Goal: Communication & Community: Answer question/provide support

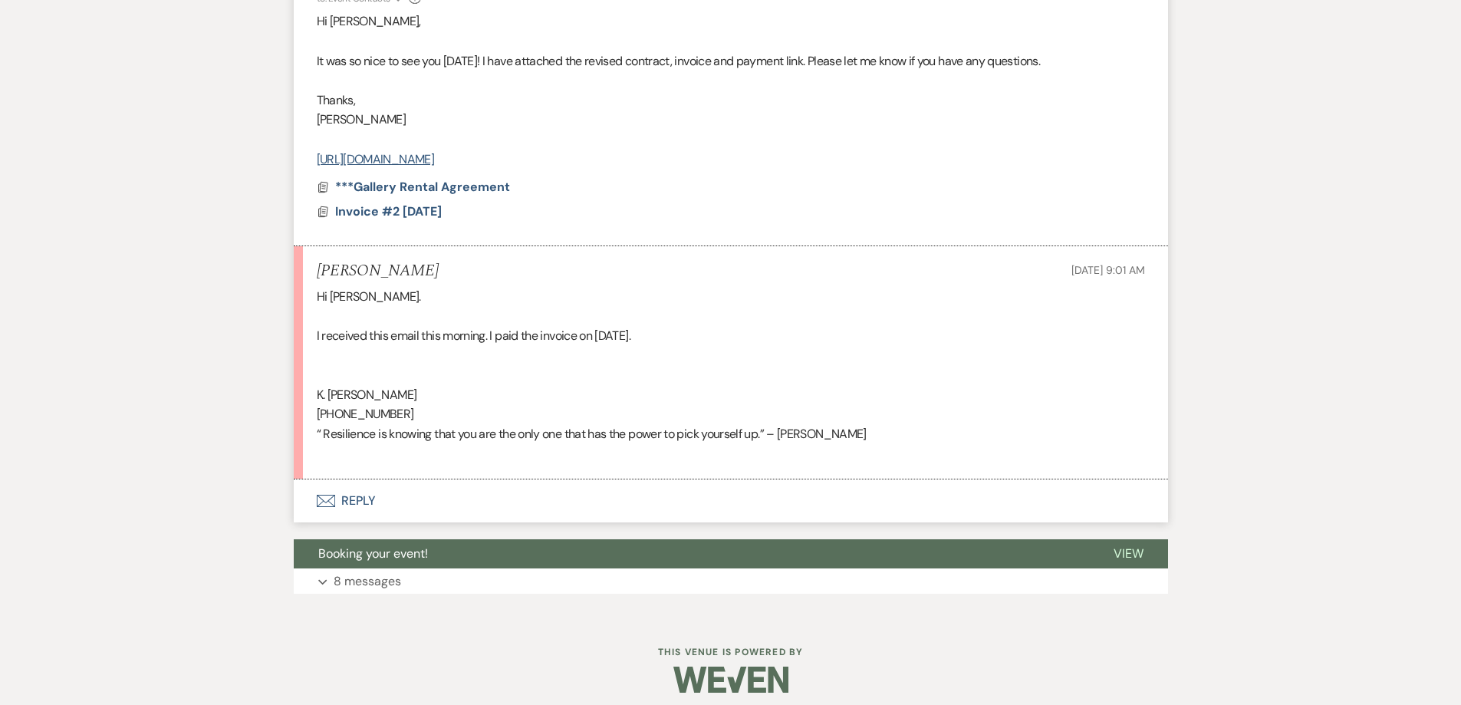
click at [573, 501] on button "Envelope Reply" at bounding box center [731, 500] width 874 height 43
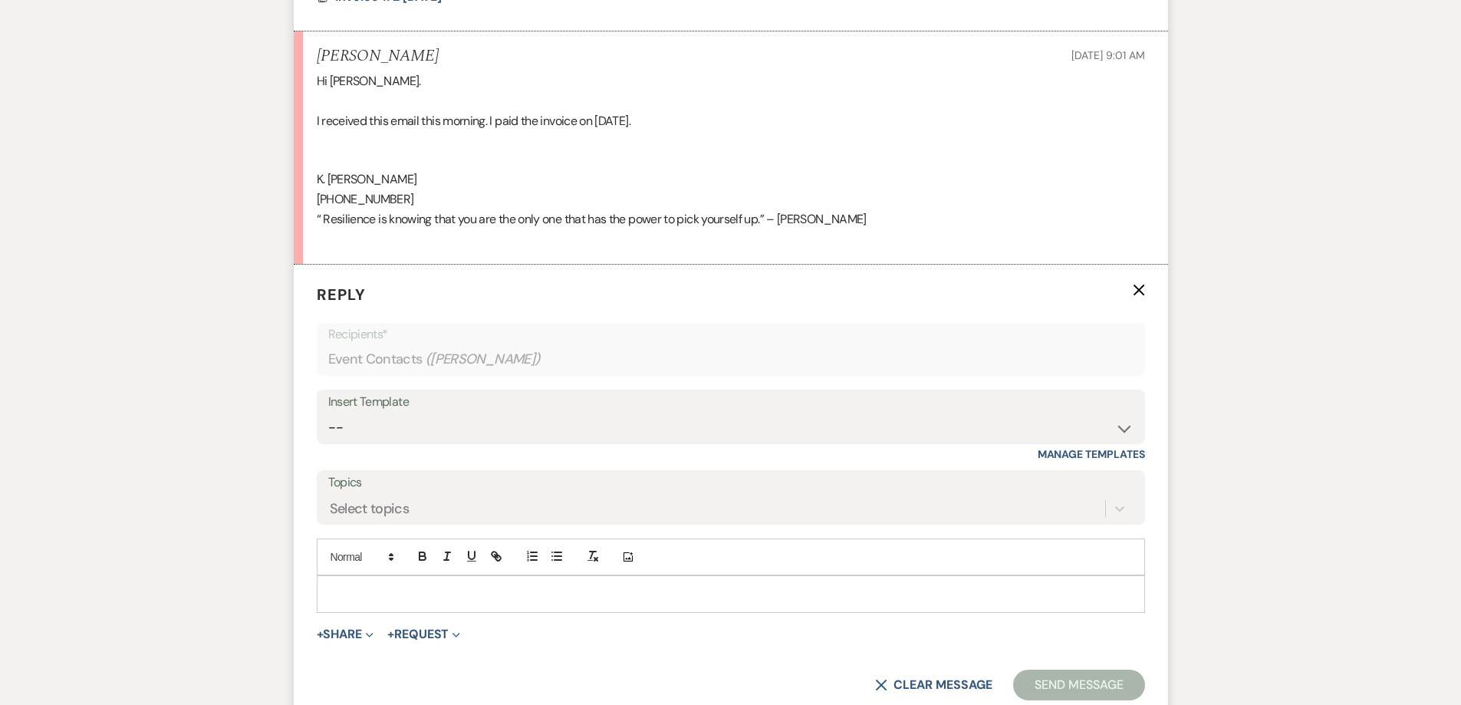
scroll to position [872, 0]
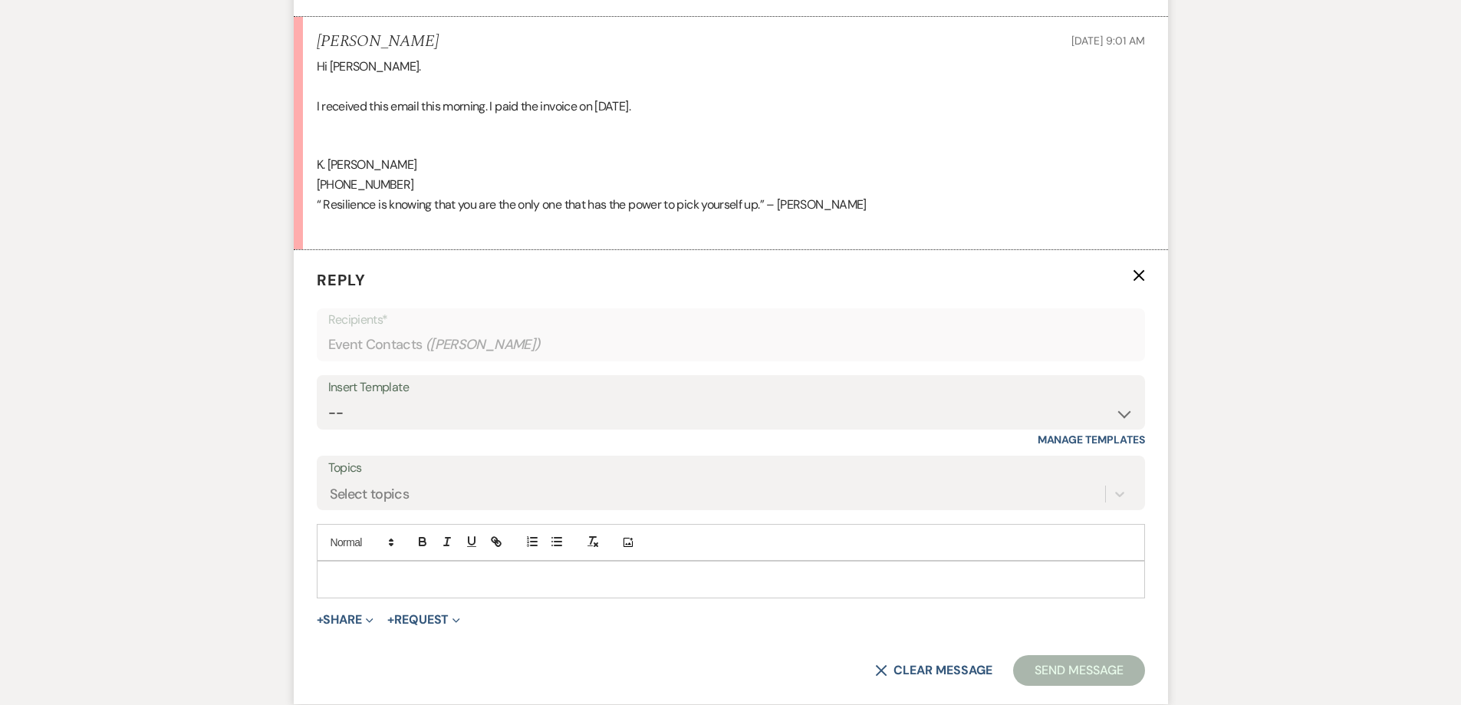
click at [574, 575] on p at bounding box center [731, 578] width 804 height 17
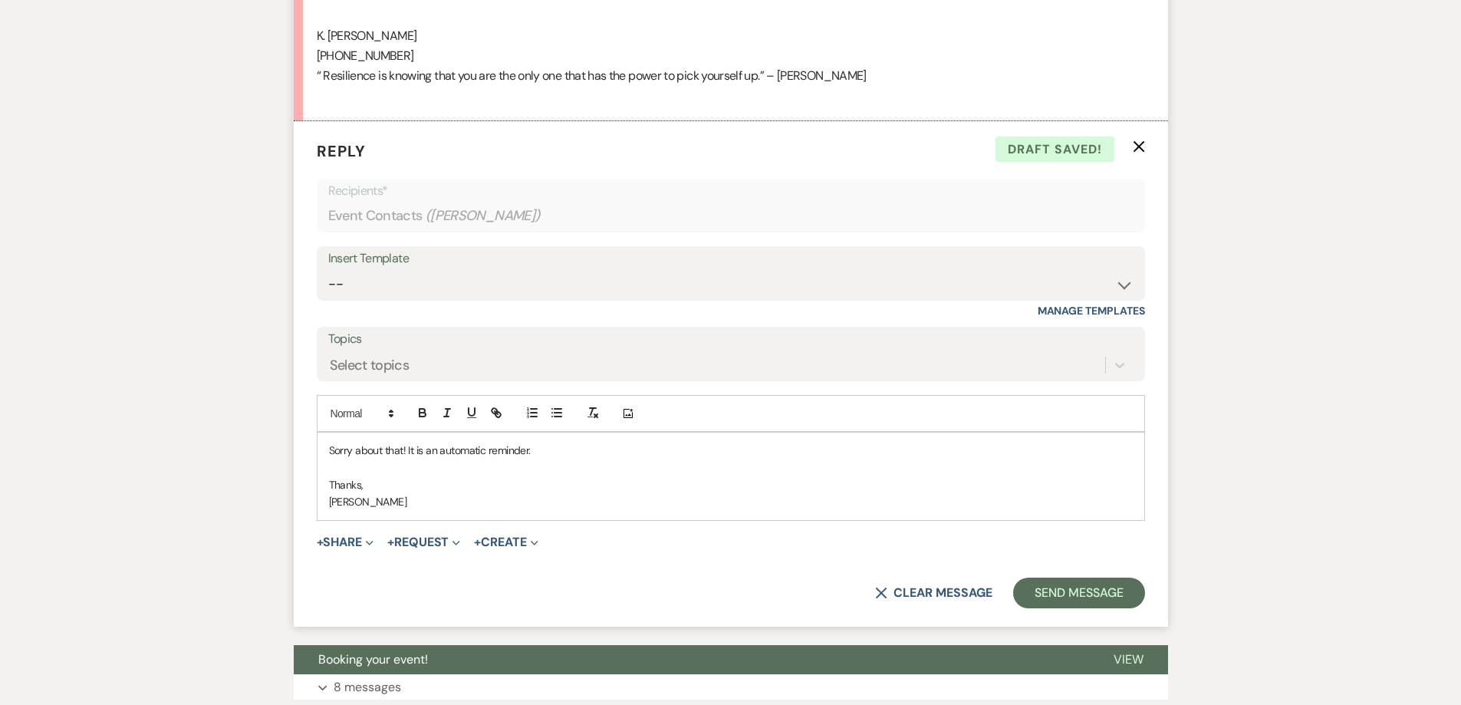
scroll to position [1025, 0]
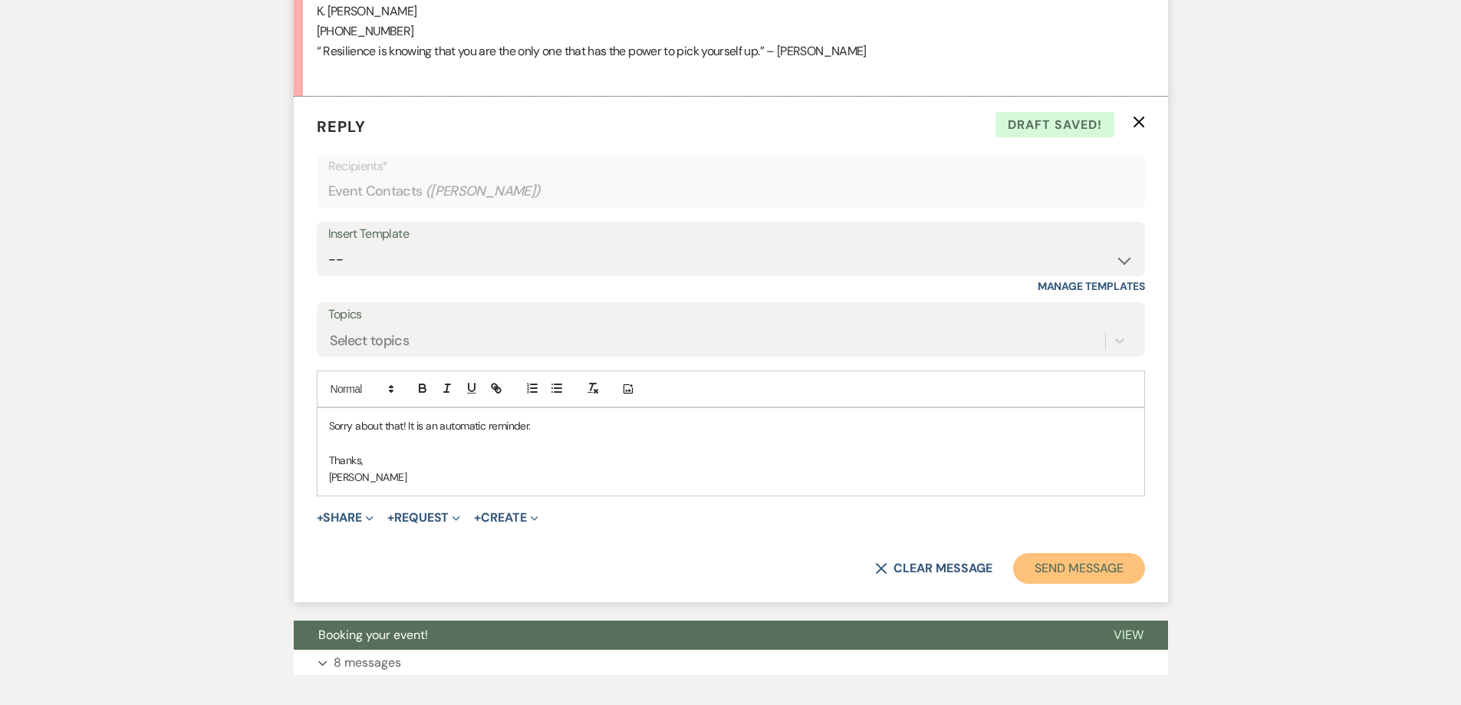
click at [1093, 553] on button "Send Message" at bounding box center [1078, 568] width 131 height 31
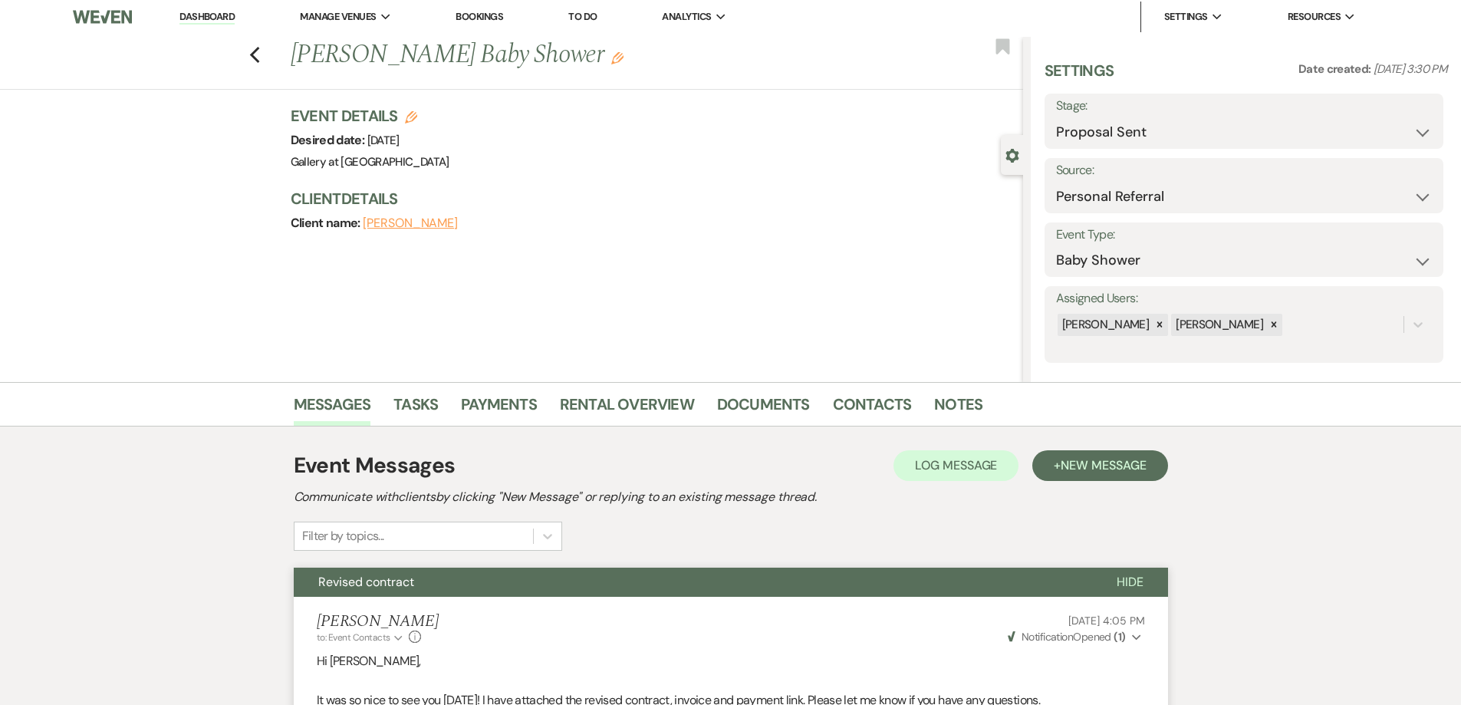
scroll to position [0, 0]
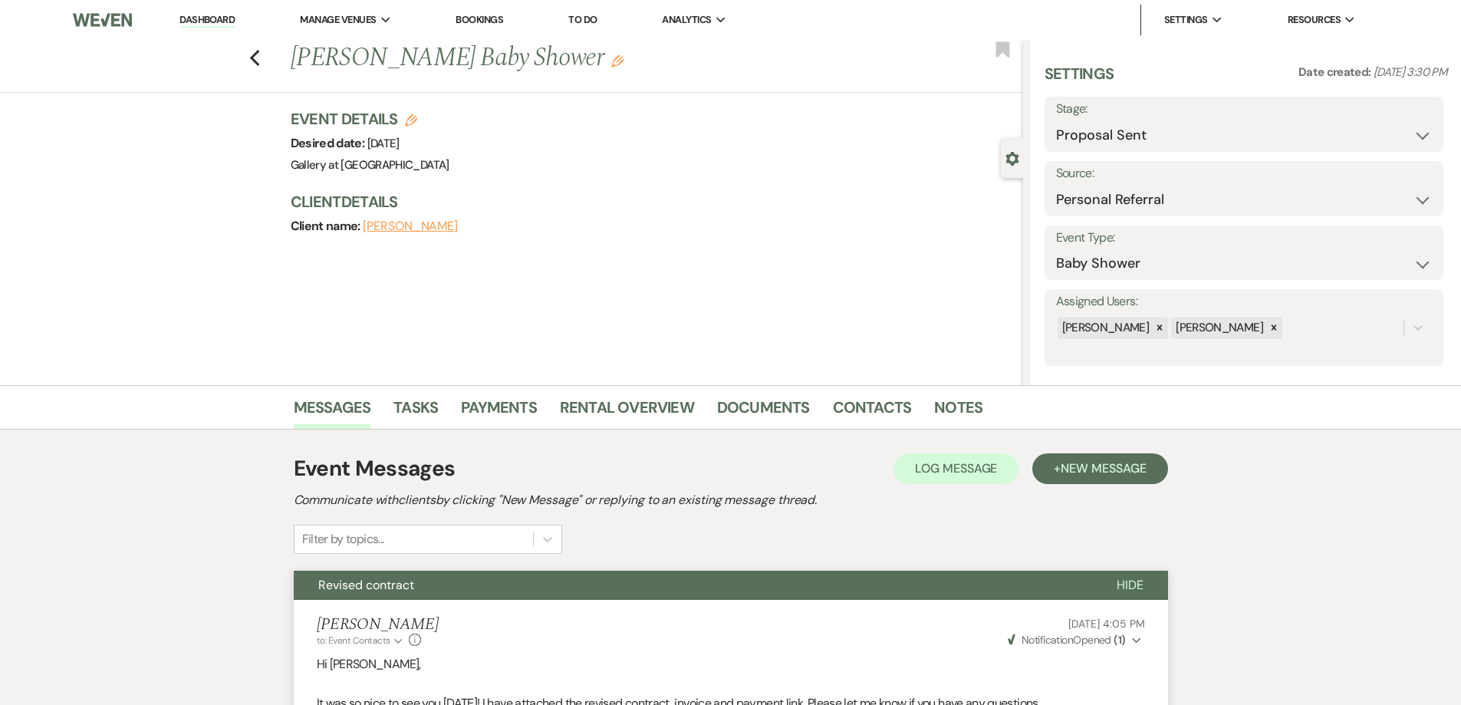
click at [202, 15] on link "Dashboard" at bounding box center [206, 20] width 55 height 15
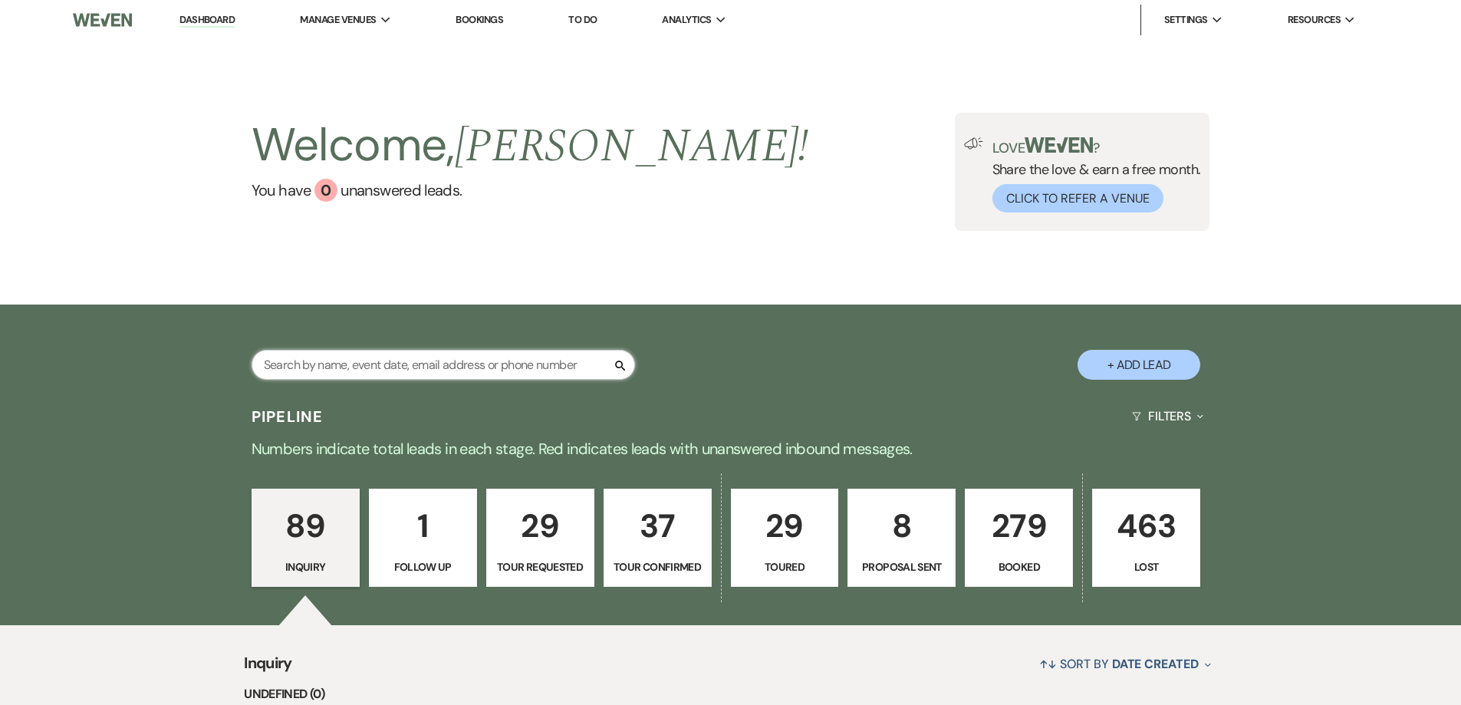
click at [510, 366] on input "text" at bounding box center [442, 365] width 383 height 30
click at [1000, 573] on p "Booked" at bounding box center [1019, 566] width 88 height 17
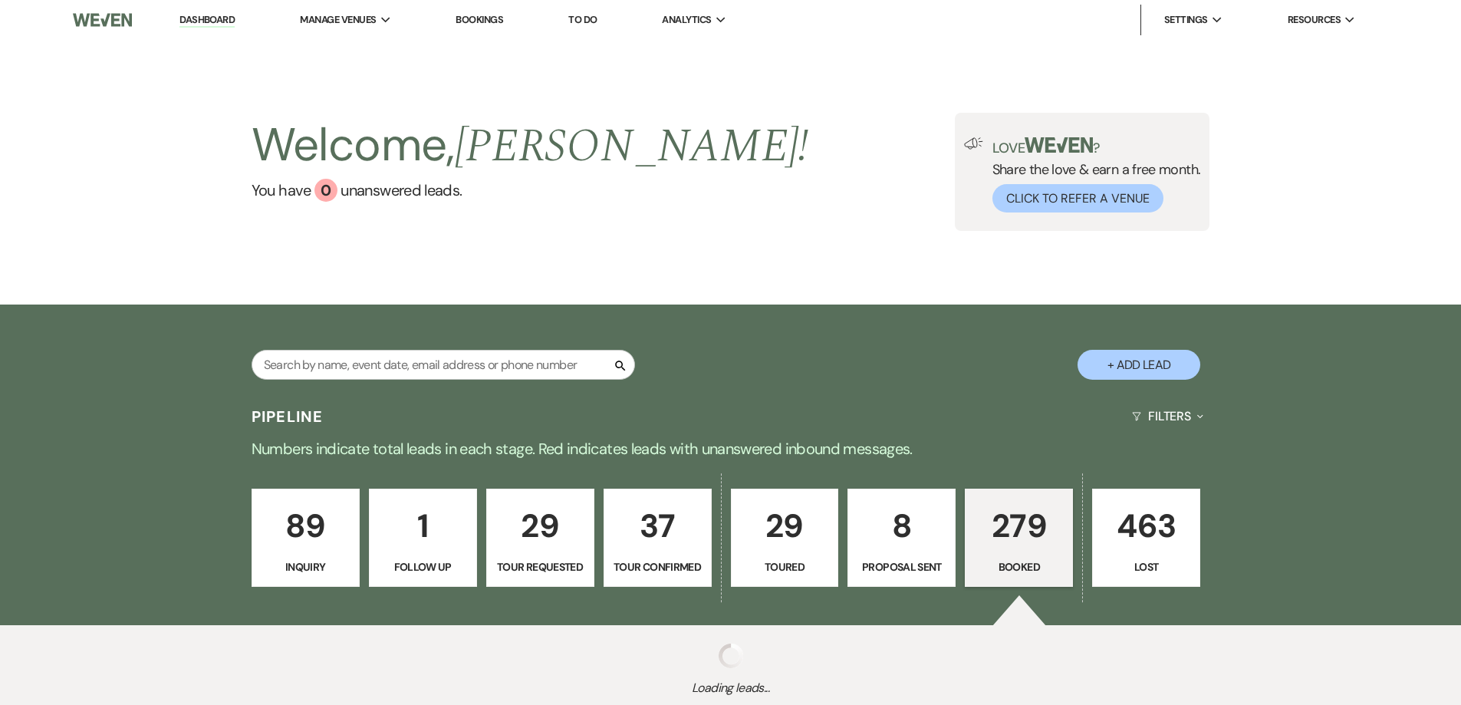
scroll to position [11, 0]
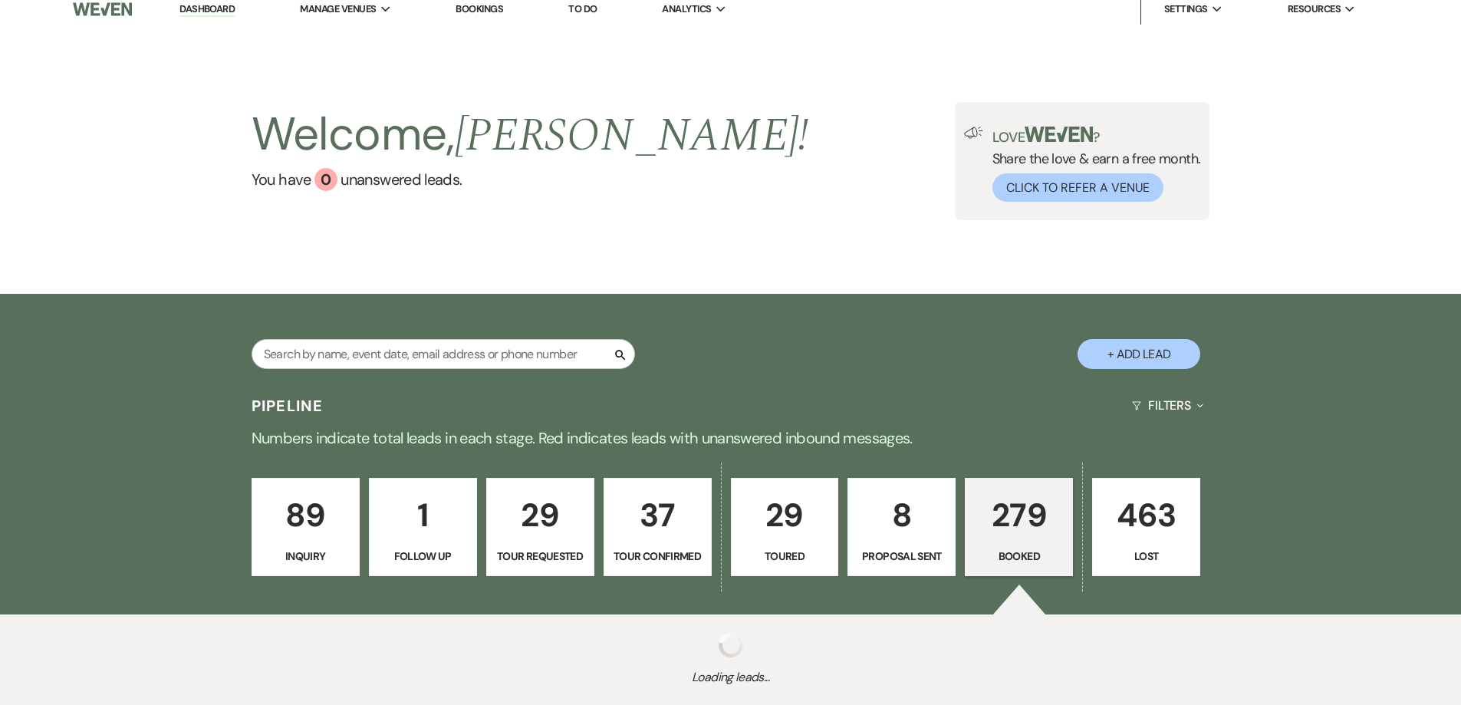
click at [471, 294] on div "Search + Add Lead" at bounding box center [730, 340] width 1461 height 92
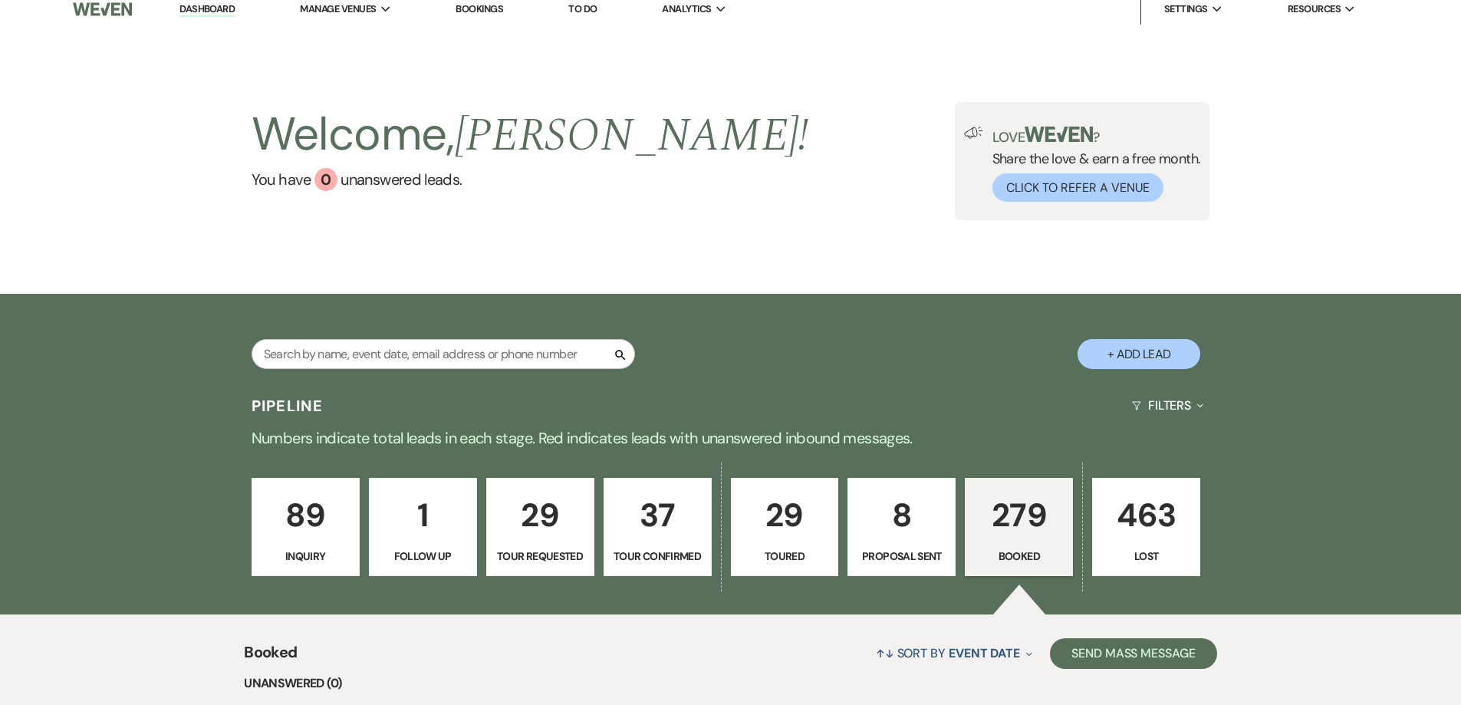
scroll to position [110, 0]
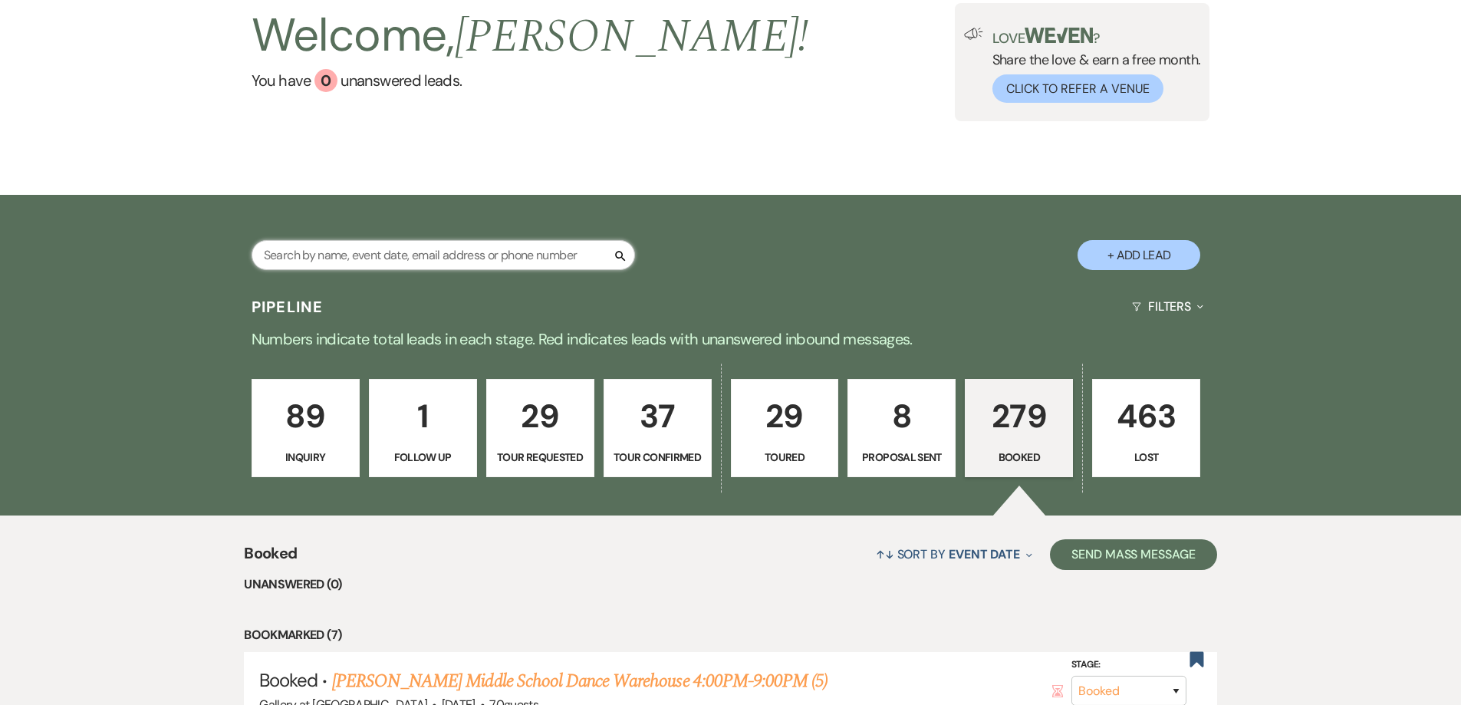
click at [428, 256] on input "text" at bounding box center [442, 255] width 383 height 30
type input "[PERSON_NAME]"
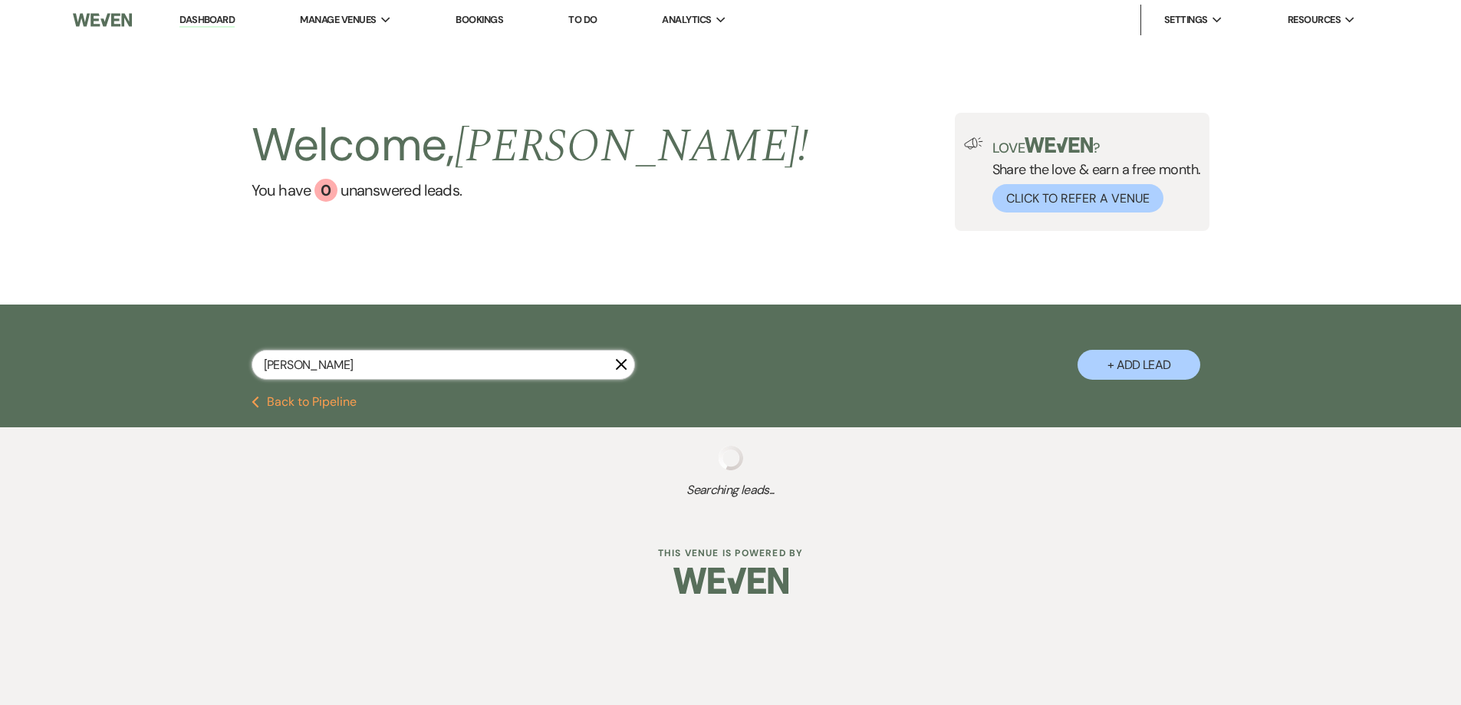
select select "8"
select select "2"
select select "8"
select select "5"
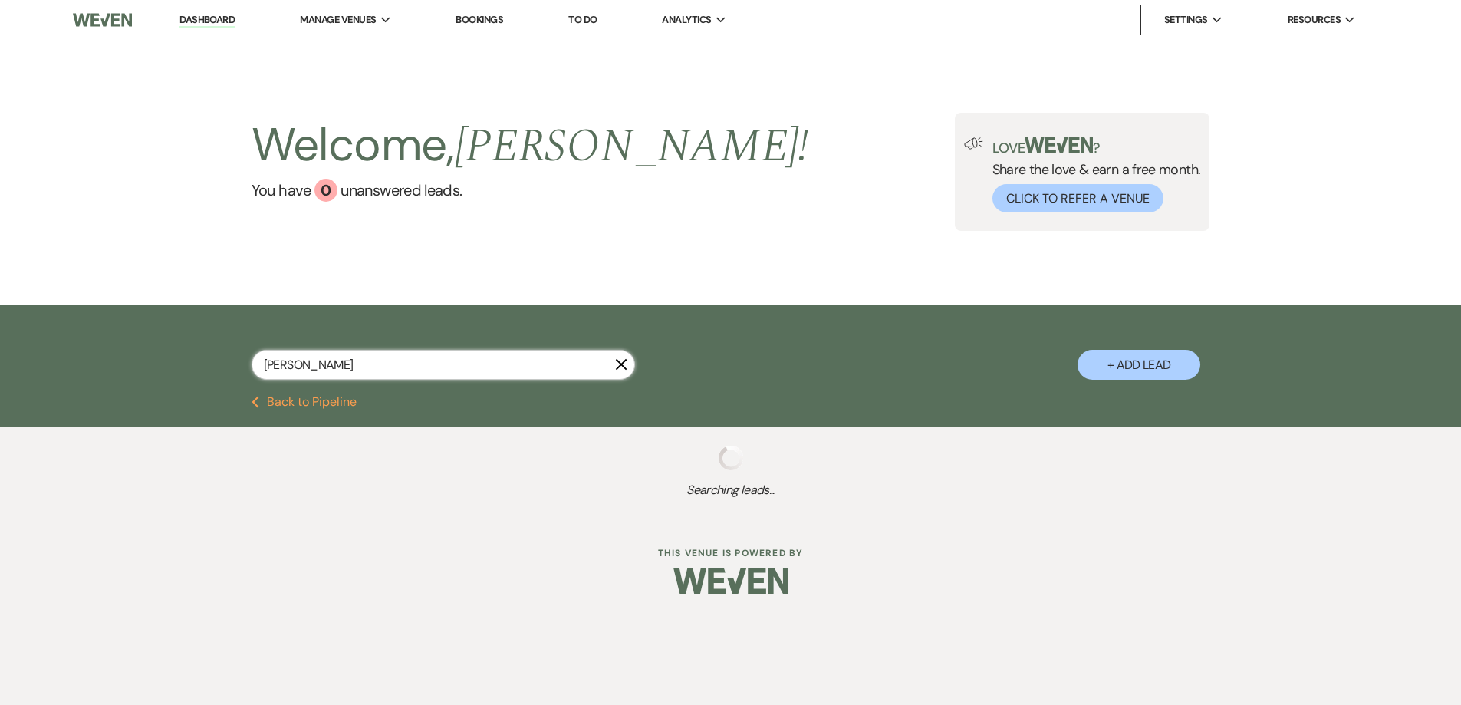
select select "8"
select select "5"
select select "4"
select select "8"
select select "5"
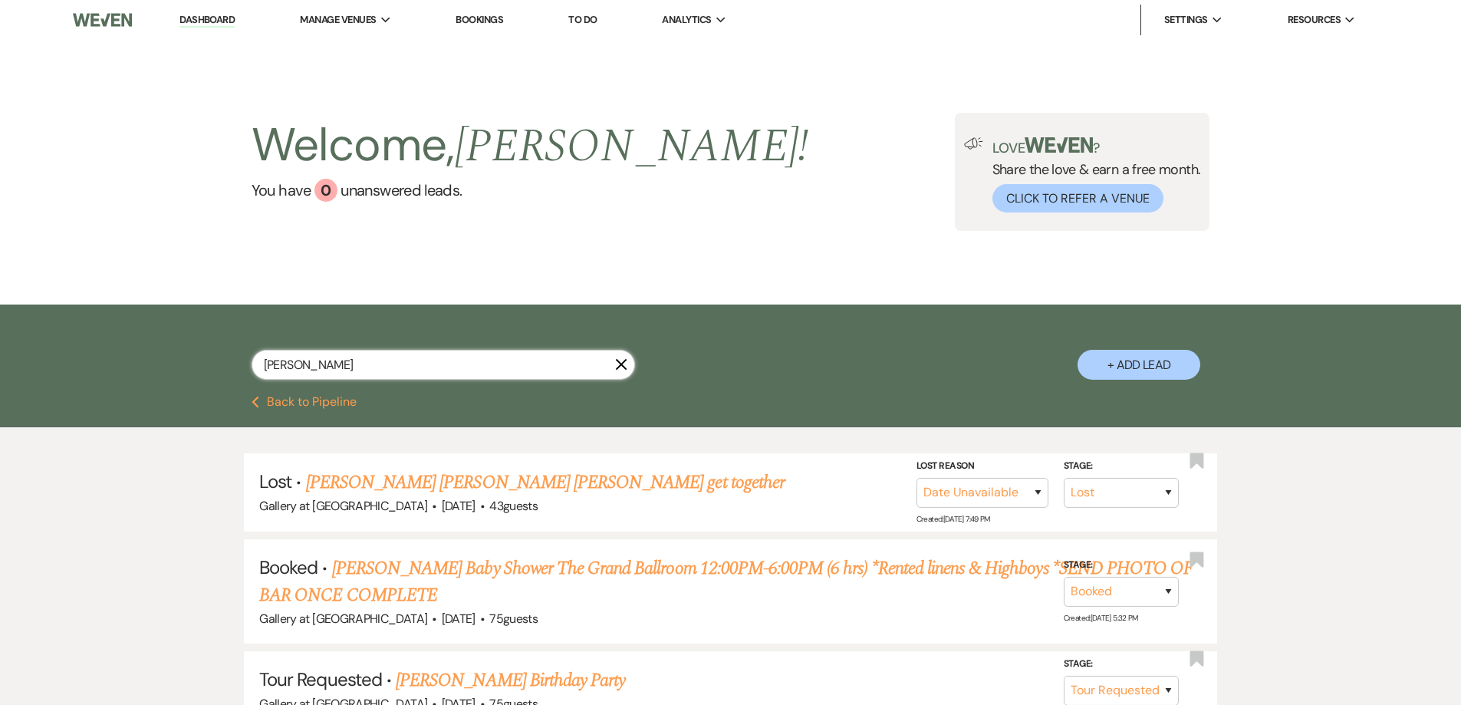
select select "8"
select select "2"
select select "8"
select select "5"
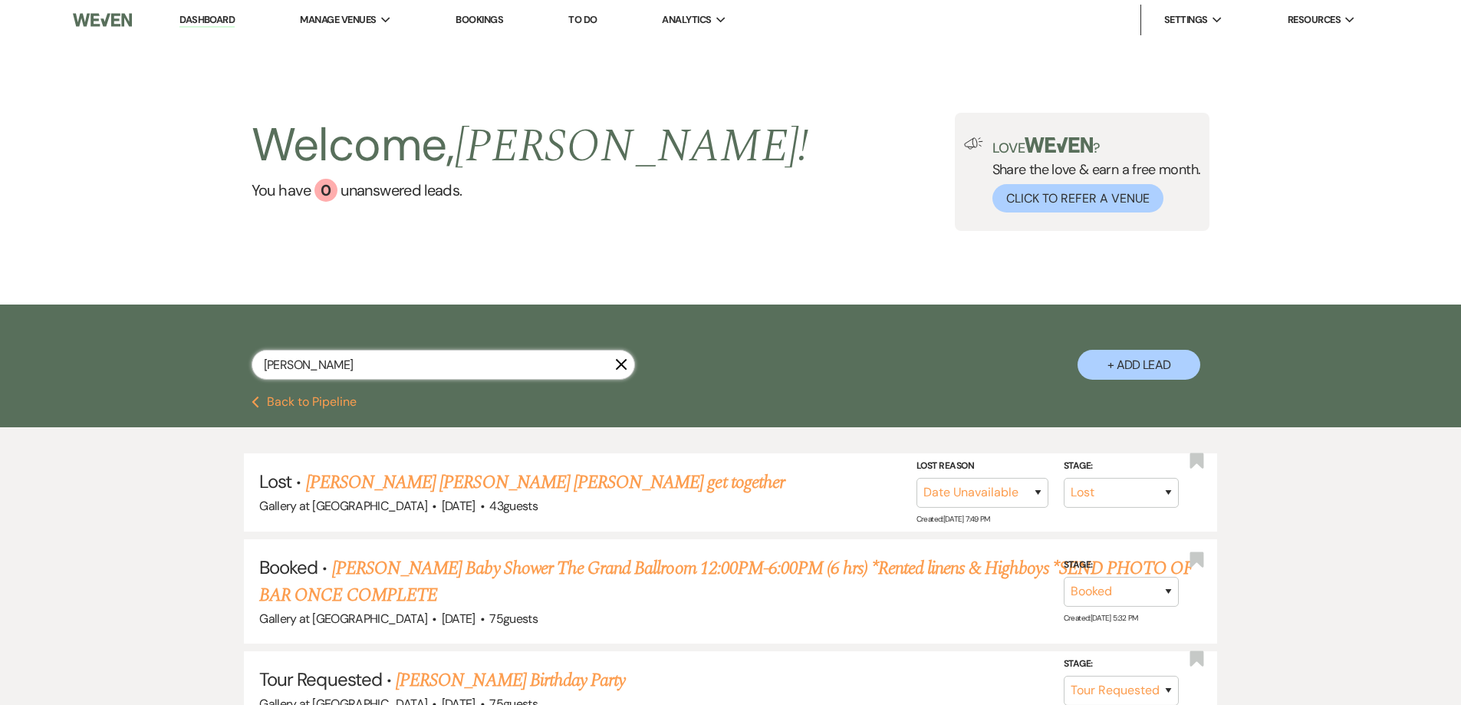
select select "8"
select select "5"
select select "4"
select select "8"
select select "5"
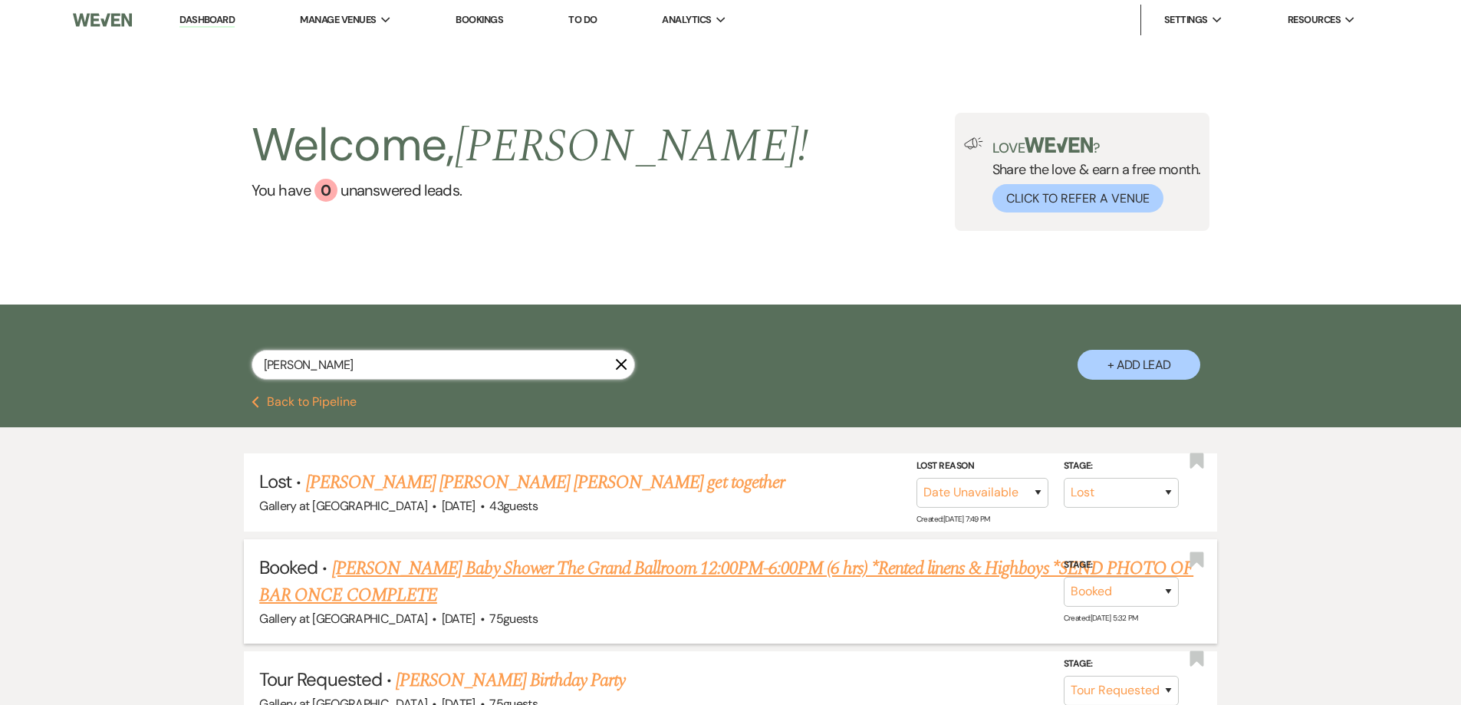
type input "[PERSON_NAME]"
click at [443, 589] on h5 "Booked · [PERSON_NAME] Baby Shower The Grand Ballroom 12:00PM-6:00PM (6 hrs) *R…" at bounding box center [730, 581] width 942 height 54
click at [448, 573] on link "[PERSON_NAME] Baby Shower The Grand Ballroom 12:00PM-6:00PM (6 hrs) *Rented lin…" at bounding box center [726, 581] width 934 height 55
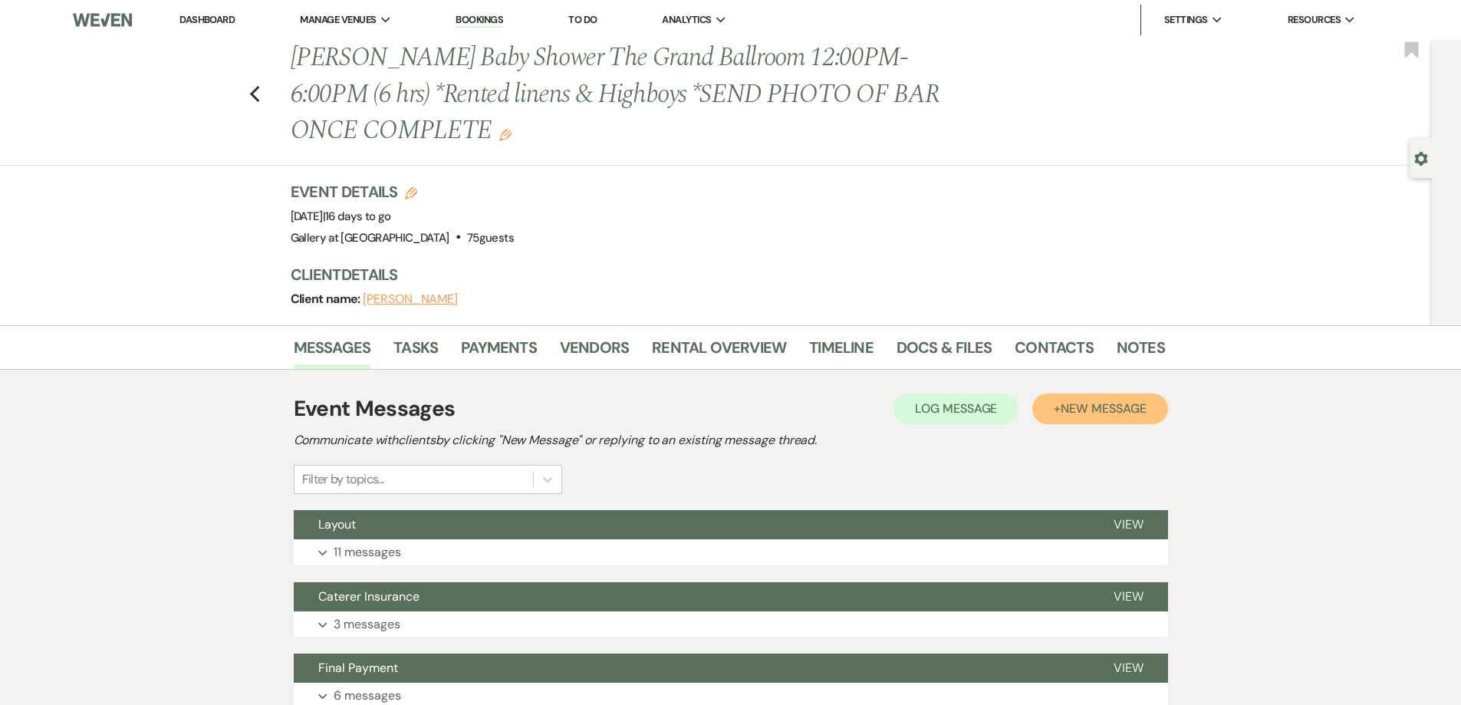
click at [1080, 412] on span "New Message" at bounding box center [1102, 408] width 85 height 16
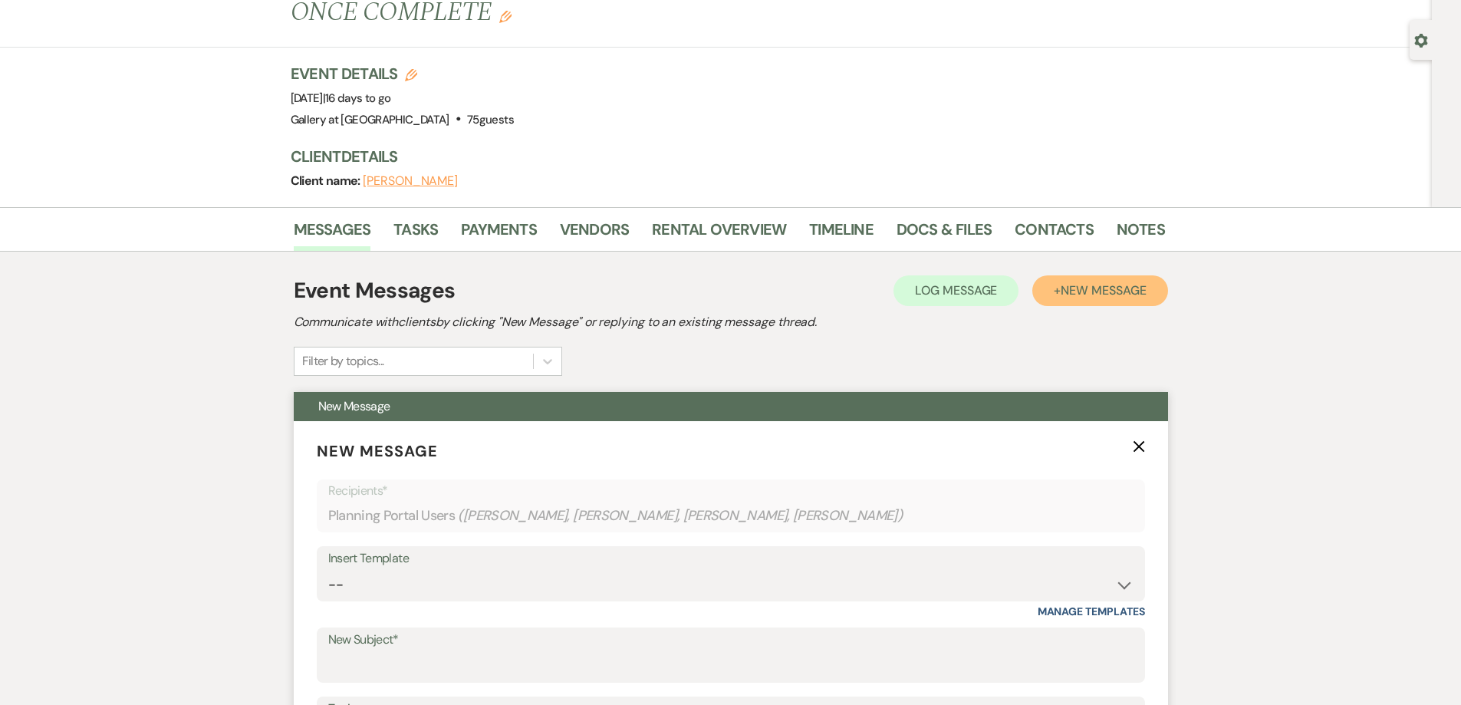
scroll to position [307, 0]
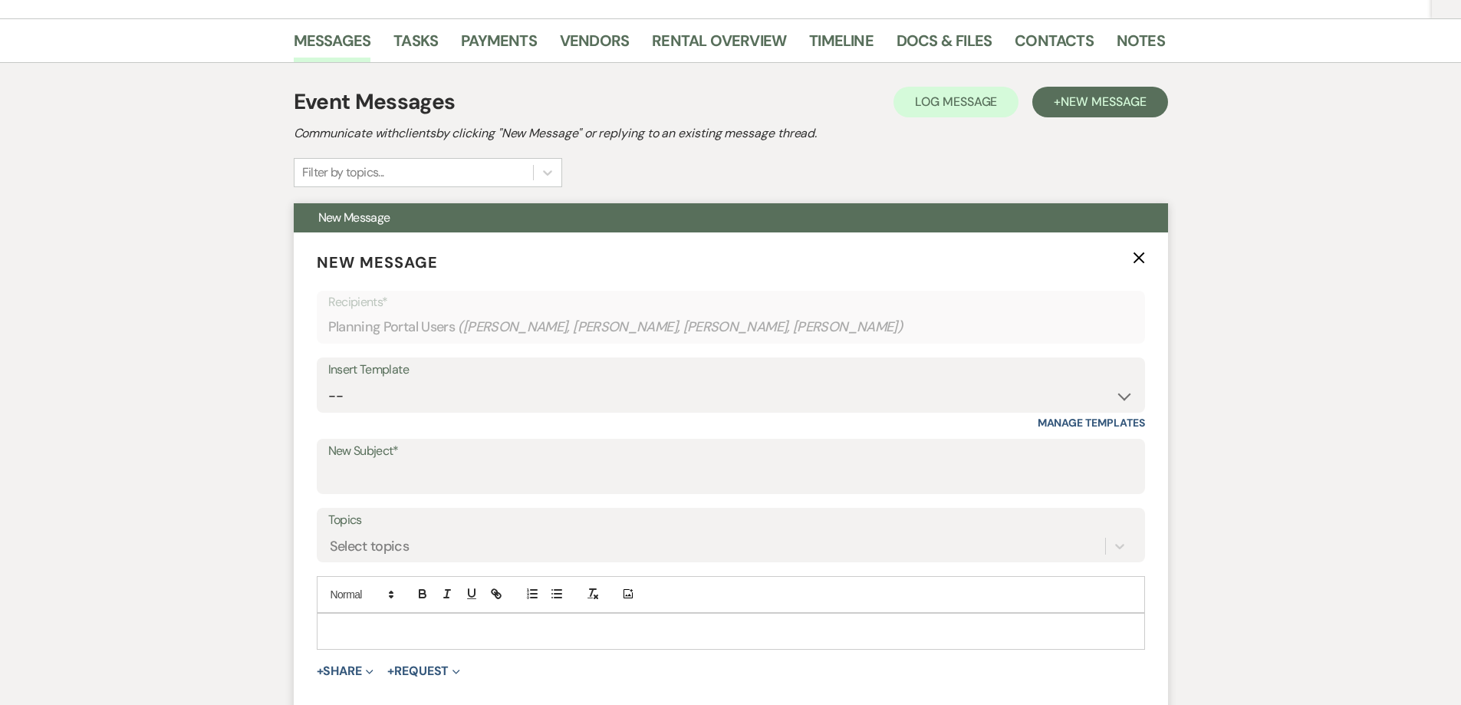
click at [480, 618] on div at bounding box center [730, 630] width 827 height 35
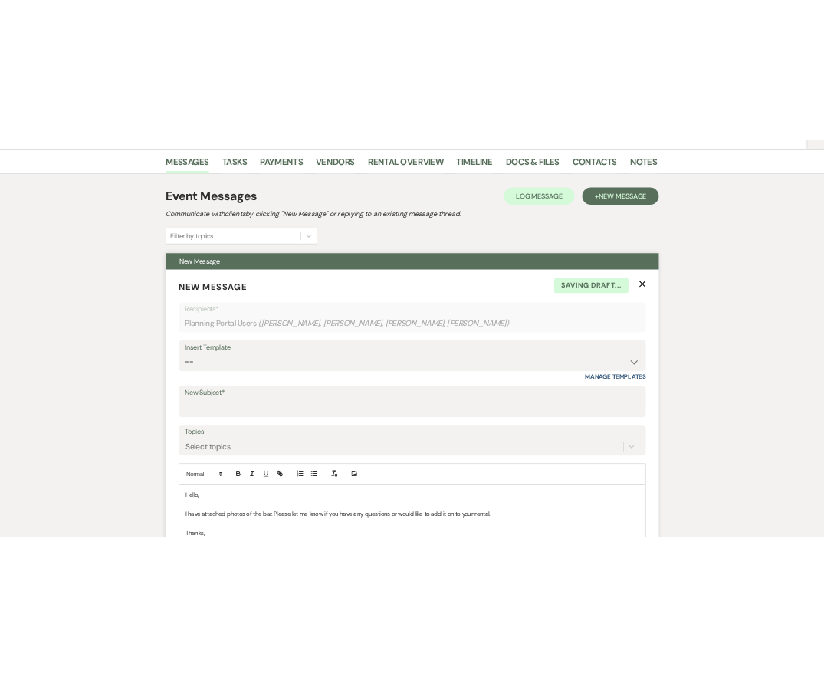
scroll to position [326, 0]
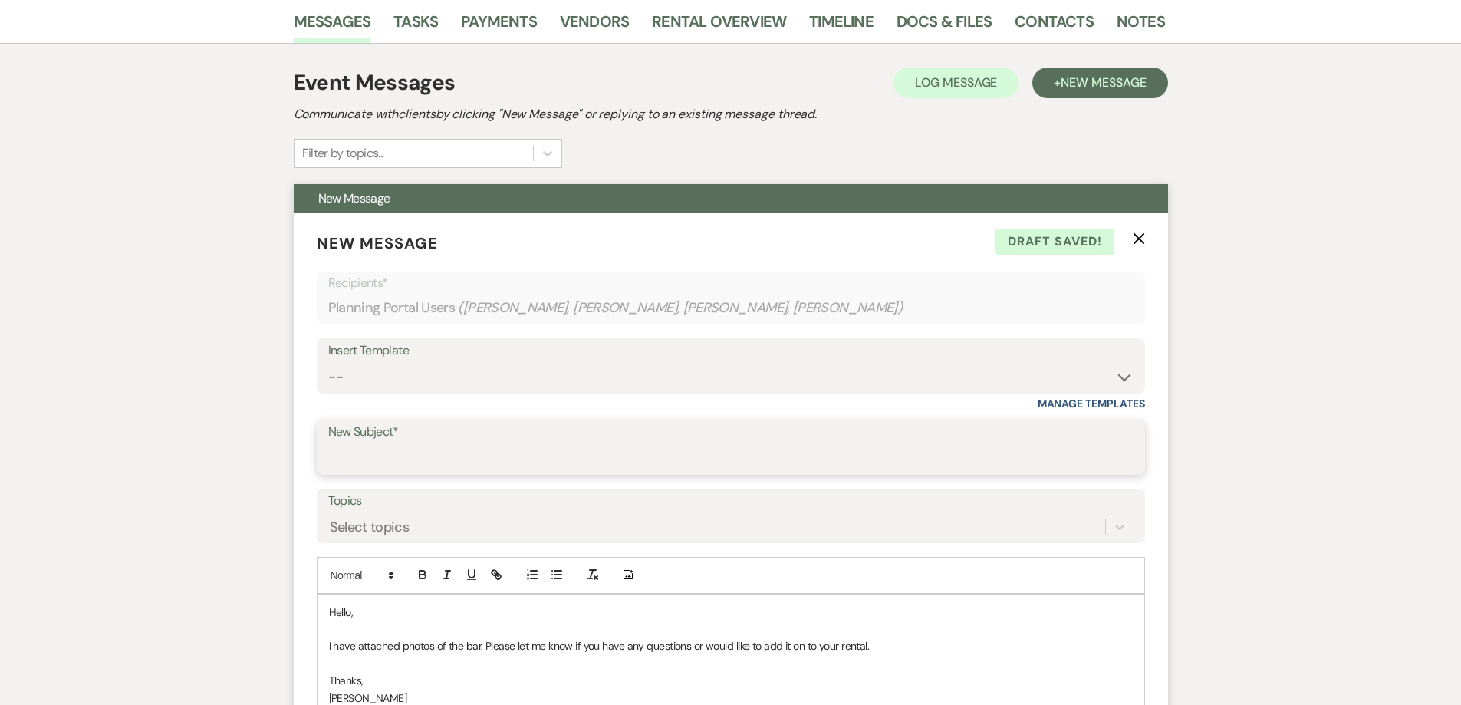
click at [426, 459] on input "New Subject*" at bounding box center [730, 458] width 805 height 30
type input "Bar table"
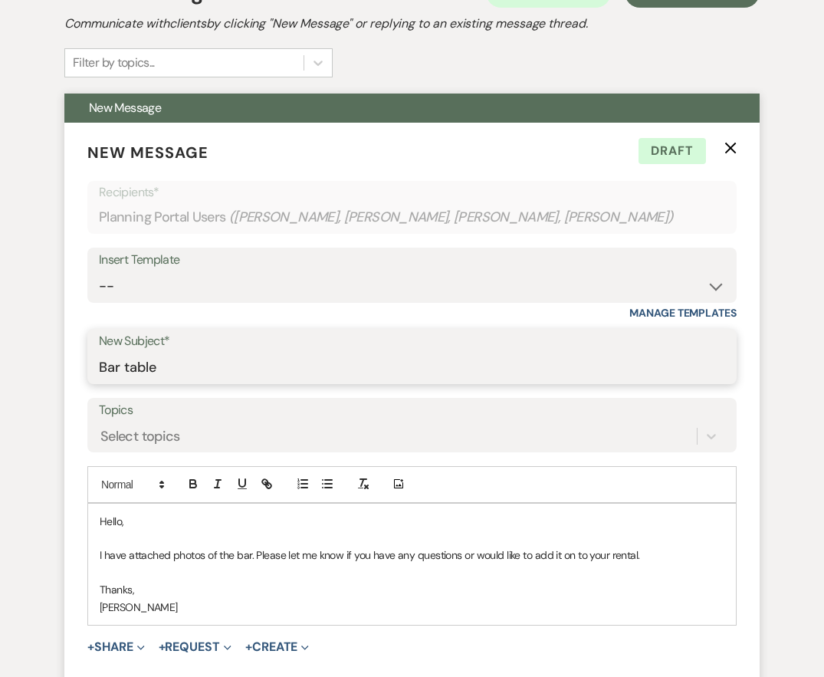
scroll to position [633, 0]
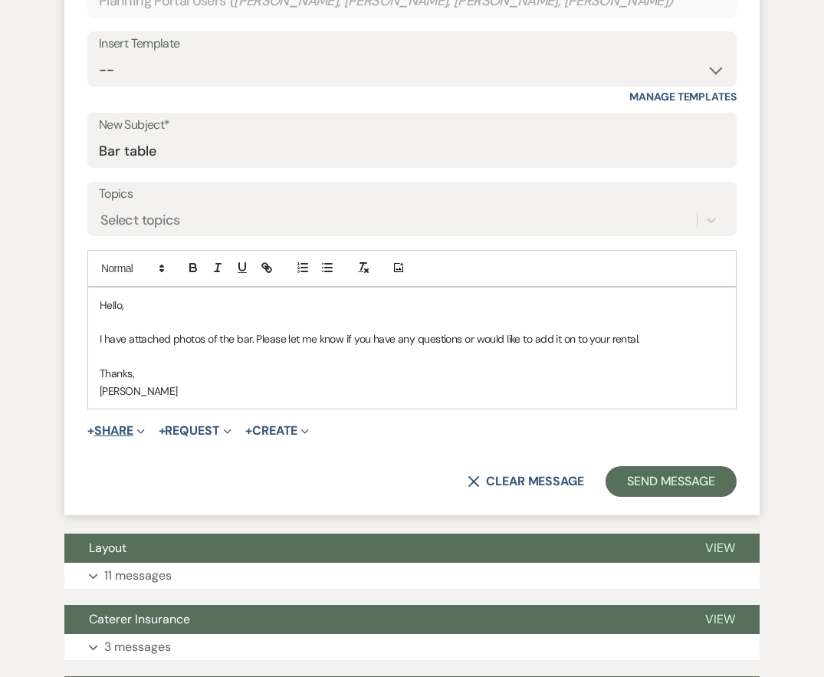
click at [142, 429] on icon "Expand" at bounding box center [141, 432] width 8 height 8
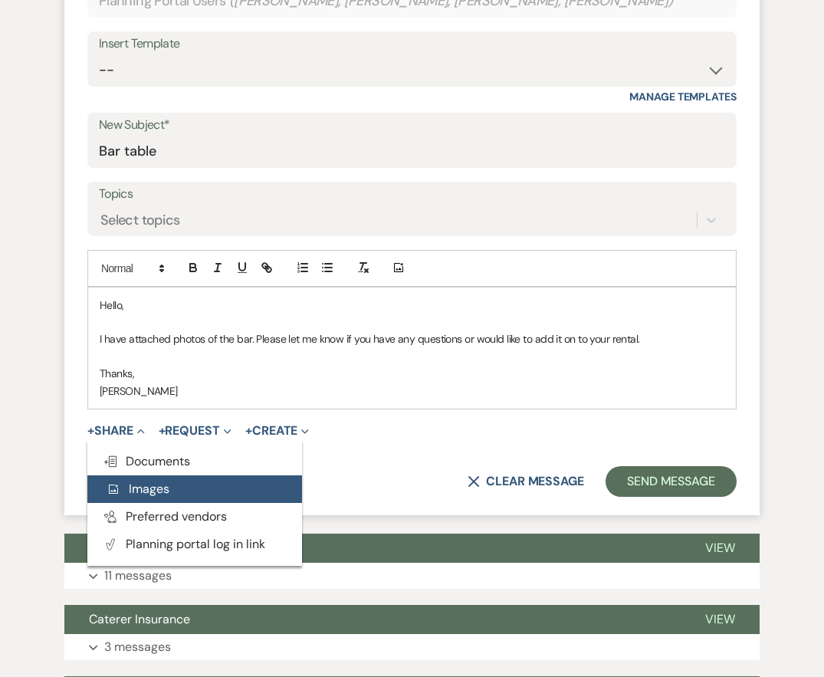
click at [165, 488] on span "Add Photo Images" at bounding box center [138, 489] width 64 height 16
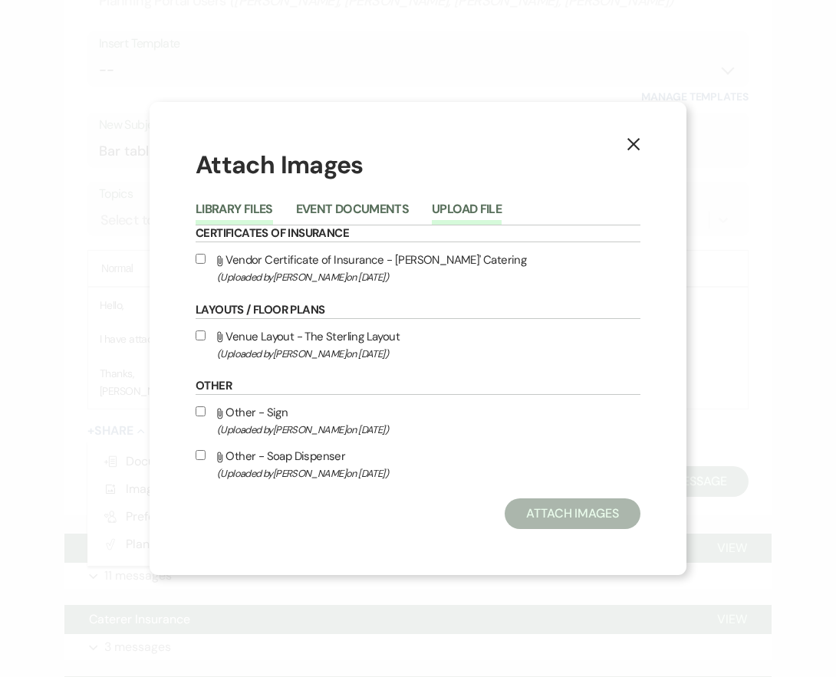
click at [451, 214] on button "Upload File" at bounding box center [467, 213] width 70 height 21
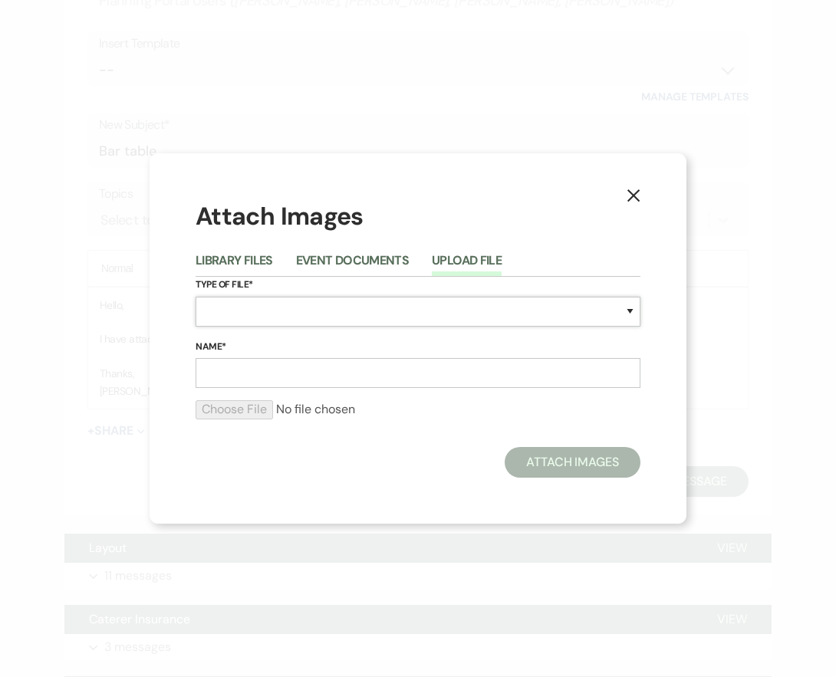
click at [224, 315] on select "Special Event Insurance Vendor Certificate of Insurance Contracts / Rental Agre…" at bounding box center [418, 312] width 445 height 30
select select "0"
click at [196, 297] on select "Special Event Insurance Vendor Certificate of Insurance Contracts / Rental Agre…" at bounding box center [418, 312] width 445 height 30
click at [229, 370] on input "Name*" at bounding box center [418, 373] width 445 height 30
type input "Bar (1)"
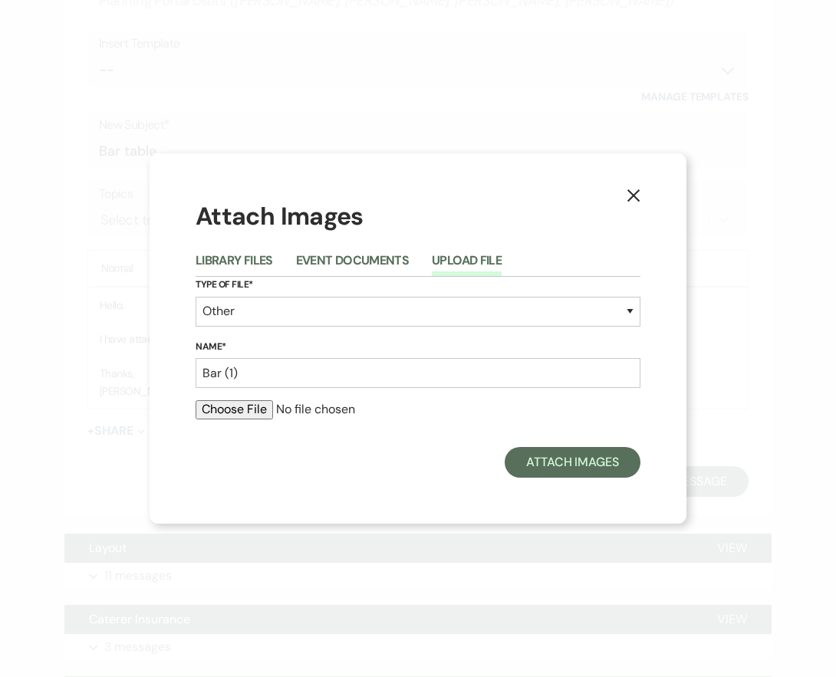
click at [251, 403] on input "file" at bounding box center [418, 409] width 445 height 18
type input "C:\fakepath\Bar (1).jpg"
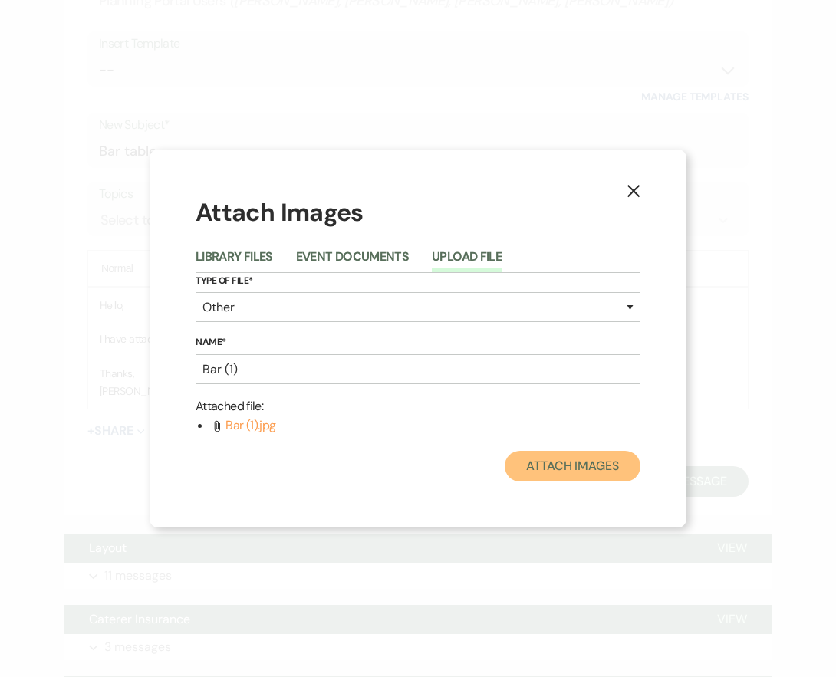
click at [564, 478] on button "Attach Images" at bounding box center [573, 466] width 136 height 31
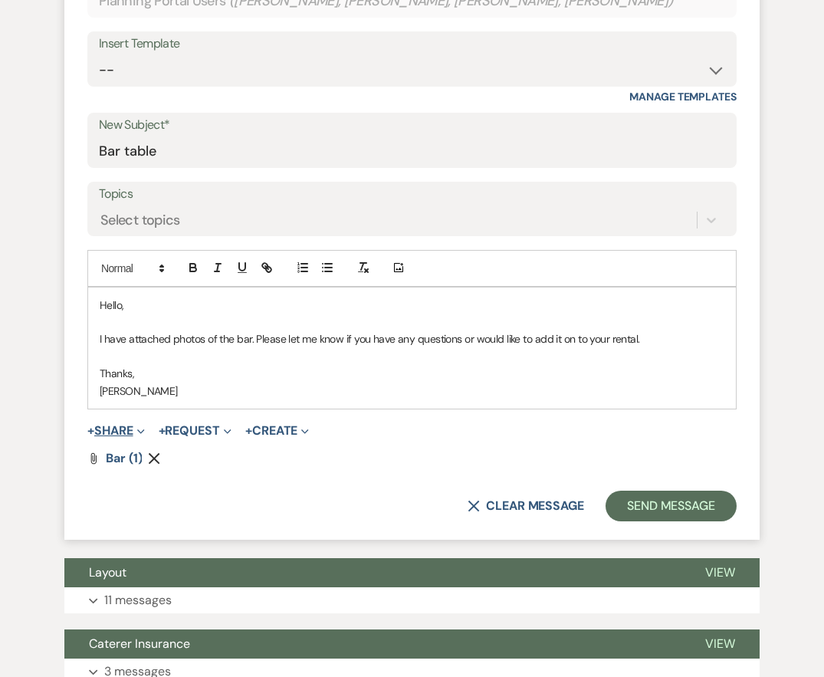
click at [132, 426] on button "+ Share Expand" at bounding box center [116, 431] width 58 height 12
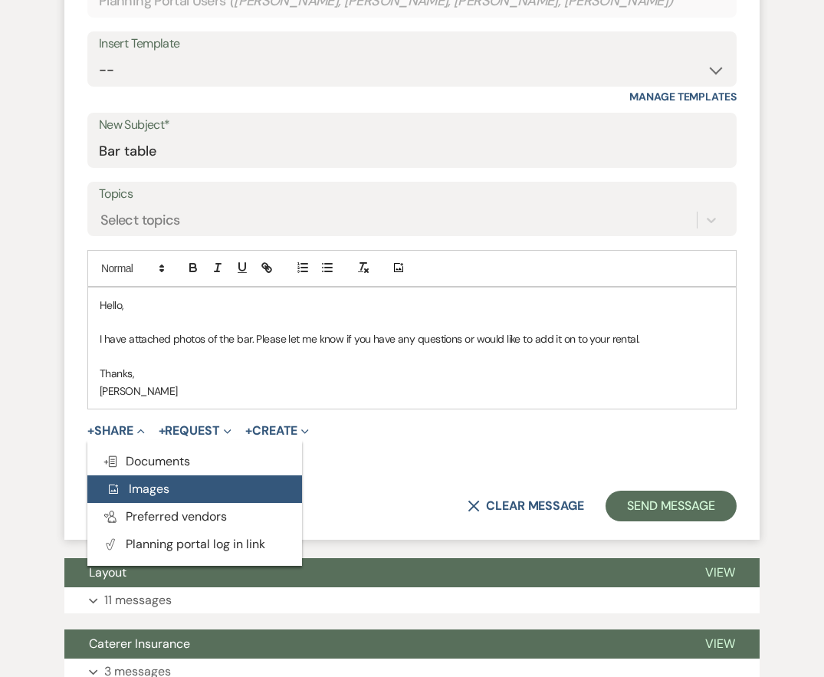
click at [146, 482] on span "Add Photo Images" at bounding box center [138, 489] width 64 height 16
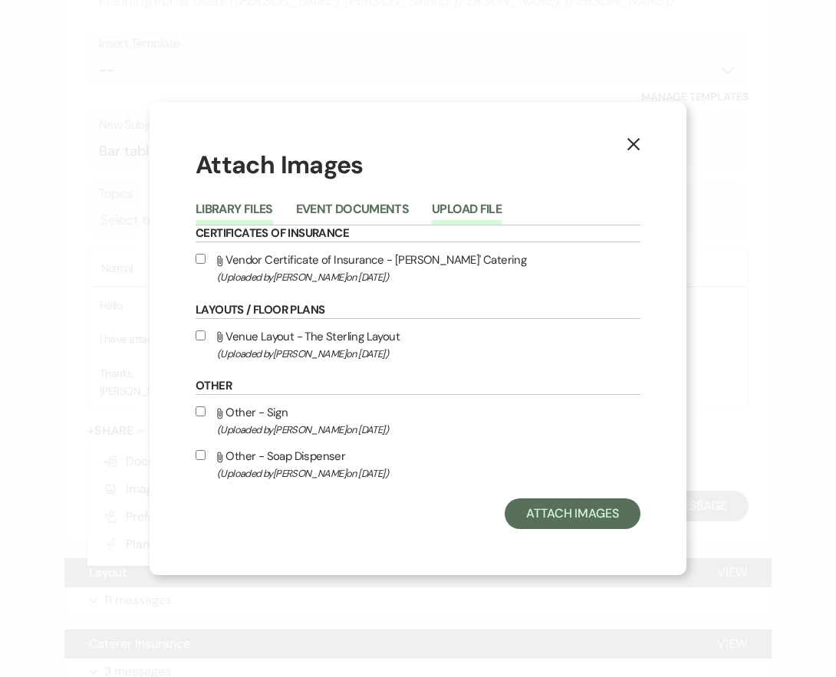
click at [469, 211] on button "Upload File" at bounding box center [467, 213] width 70 height 21
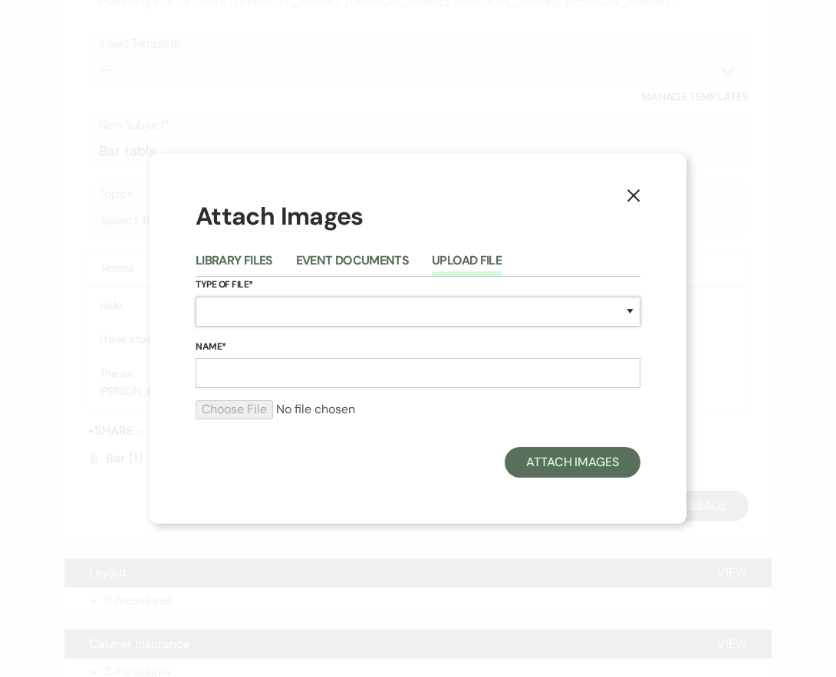
click at [261, 307] on select "Special Event Insurance Vendor Certificate of Insurance Contracts / Rental Agre…" at bounding box center [418, 312] width 445 height 30
select select "0"
click at [196, 297] on select "Special Event Insurance Vendor Certificate of Insurance Contracts / Rental Agre…" at bounding box center [418, 312] width 445 height 30
click at [263, 378] on input "Name*" at bounding box center [418, 373] width 445 height 30
type input "Bar (2)"
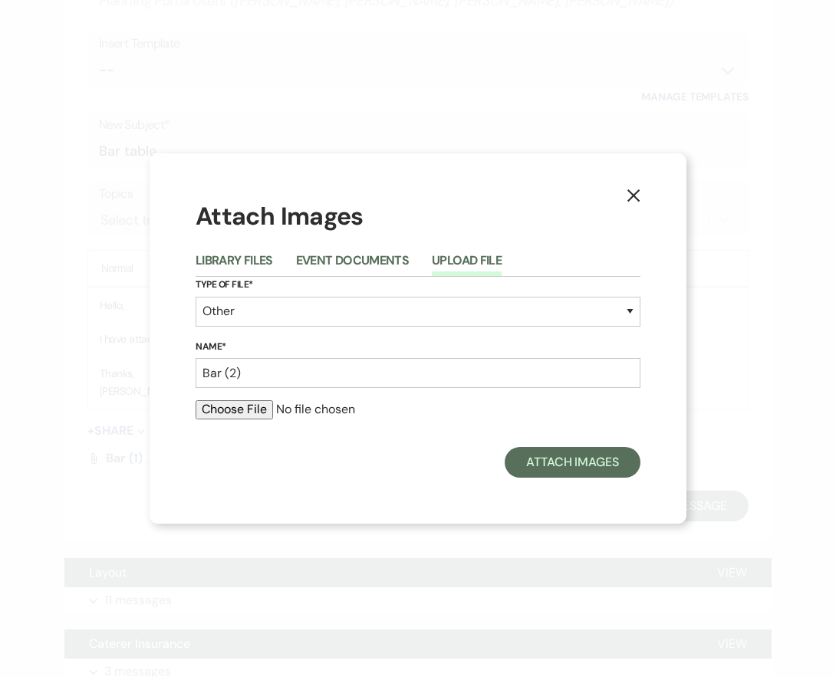
click at [268, 408] on input "file" at bounding box center [418, 409] width 445 height 18
type input "C:\fakepath\Bar (2).jpg"
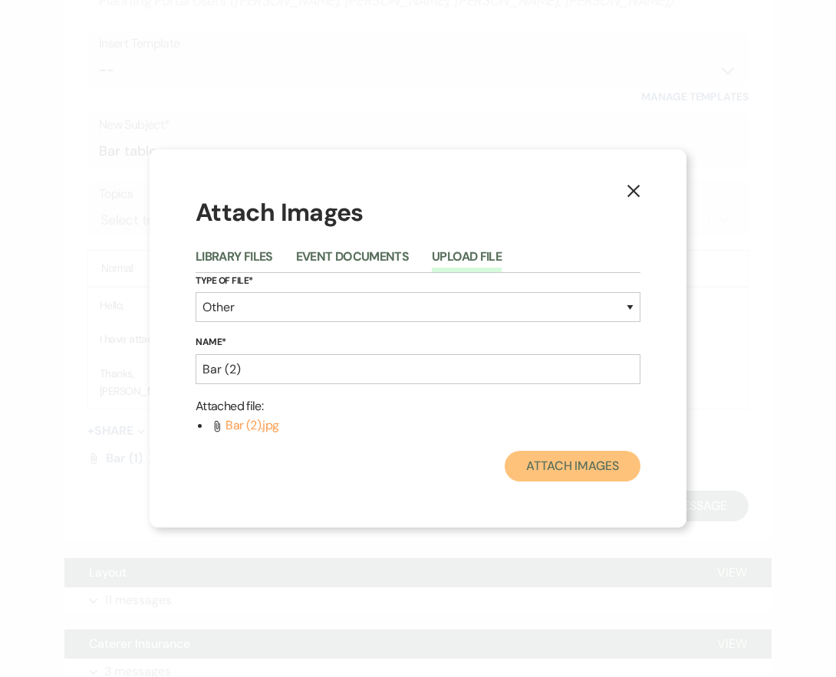
click at [557, 468] on button "Attach Images" at bounding box center [573, 466] width 136 height 31
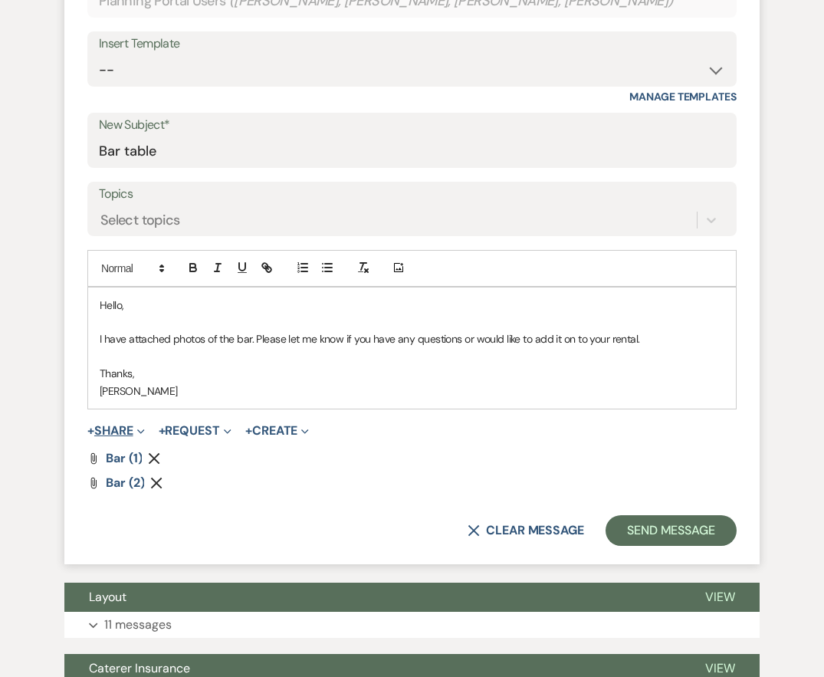
click at [134, 425] on button "+ Share Expand" at bounding box center [116, 431] width 58 height 12
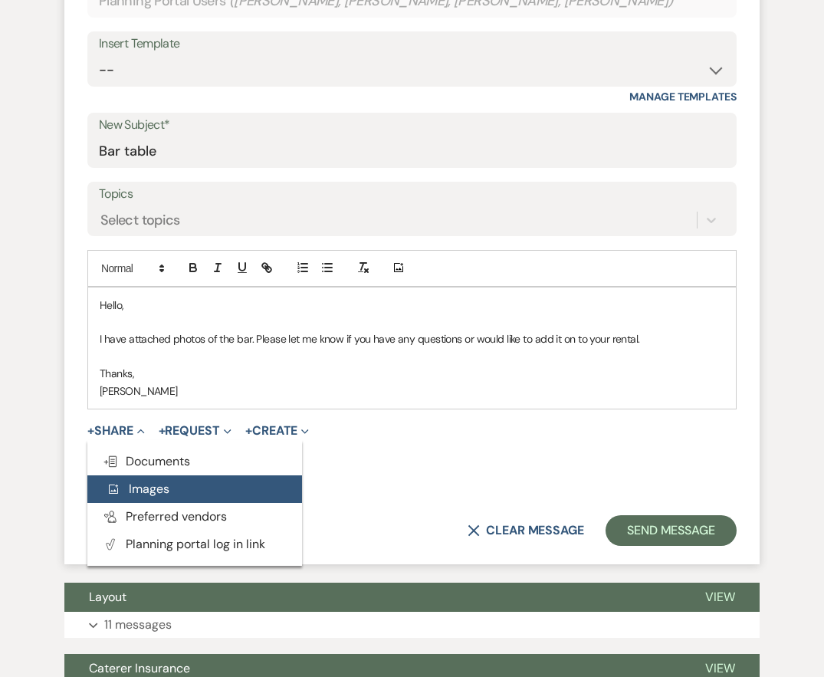
click at [163, 486] on span "Add Photo Images" at bounding box center [138, 489] width 64 height 16
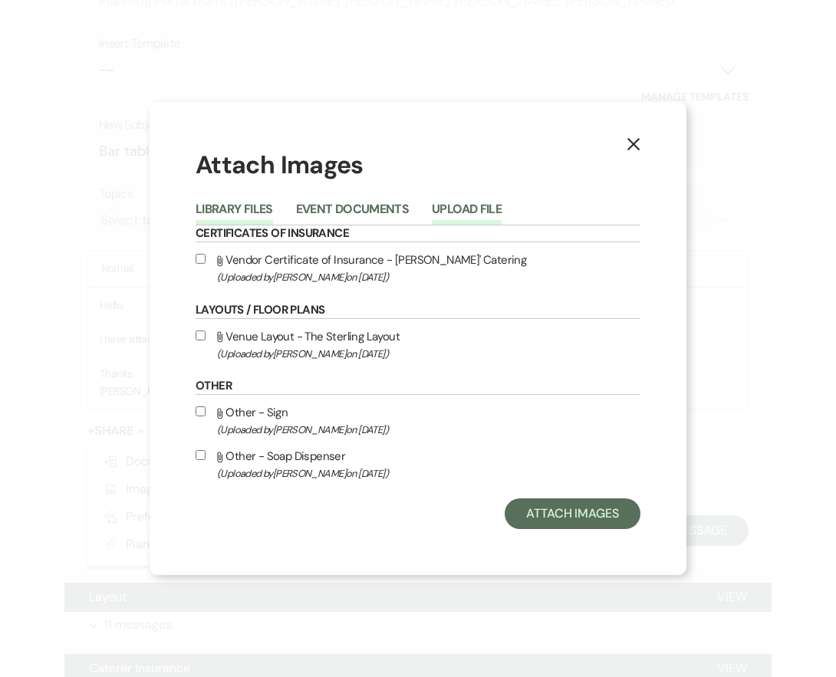
click at [450, 212] on button "Upload File" at bounding box center [467, 213] width 70 height 21
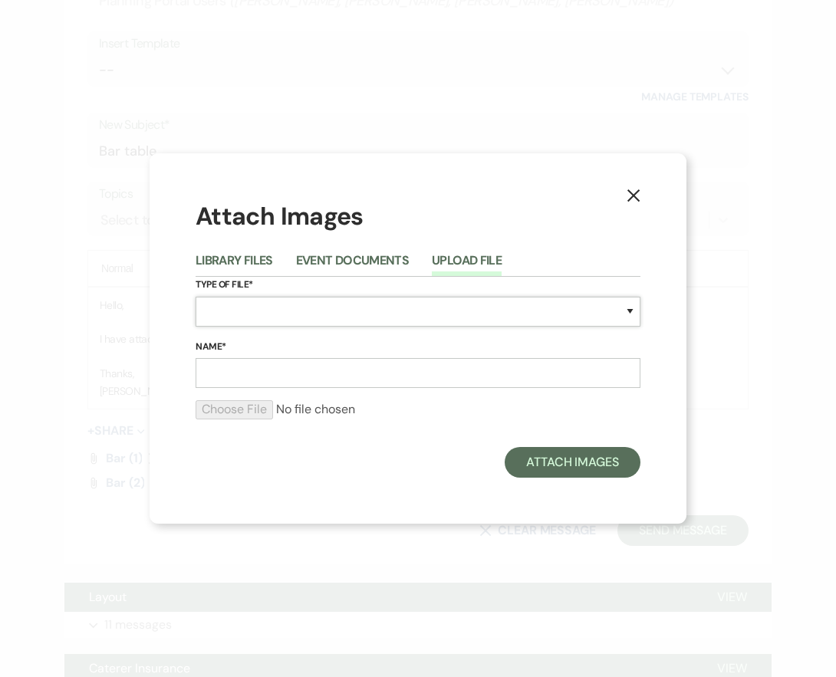
click at [314, 311] on select "Special Event Insurance Vendor Certificate of Insurance Contracts / Rental Agre…" at bounding box center [418, 312] width 445 height 30
select select "0"
click at [196, 297] on select "Special Event Insurance Vendor Certificate of Insurance Contracts / Rental Agre…" at bounding box center [418, 312] width 445 height 30
click at [314, 375] on input "Name*" at bounding box center [418, 373] width 445 height 30
click at [213, 376] on input "bar (3)" at bounding box center [418, 373] width 445 height 30
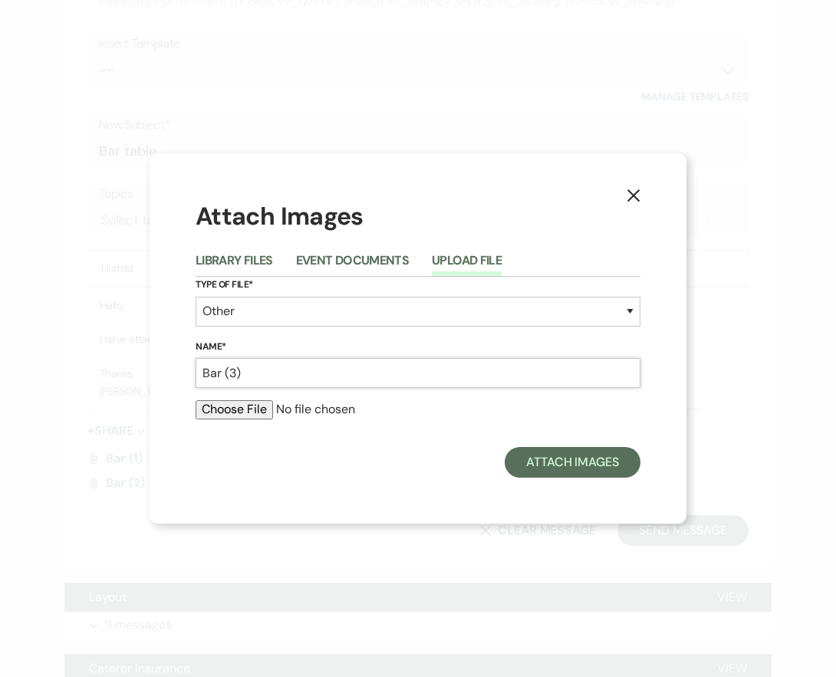
type input "Bar (3)"
click at [245, 418] on input "file" at bounding box center [418, 409] width 445 height 18
type input "C:\fakepath\Bar (3).jpg"
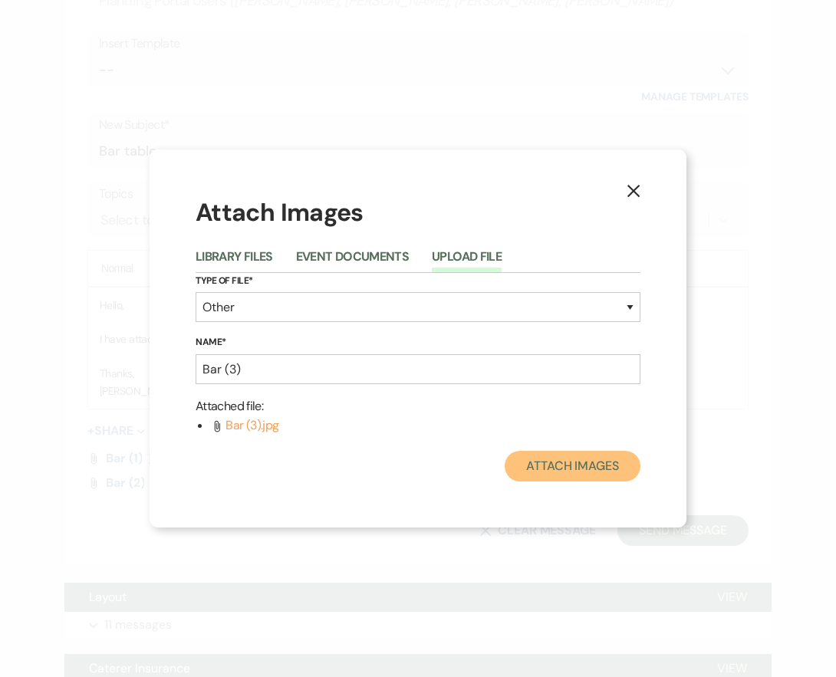
click at [564, 467] on button "Attach Images" at bounding box center [573, 466] width 136 height 31
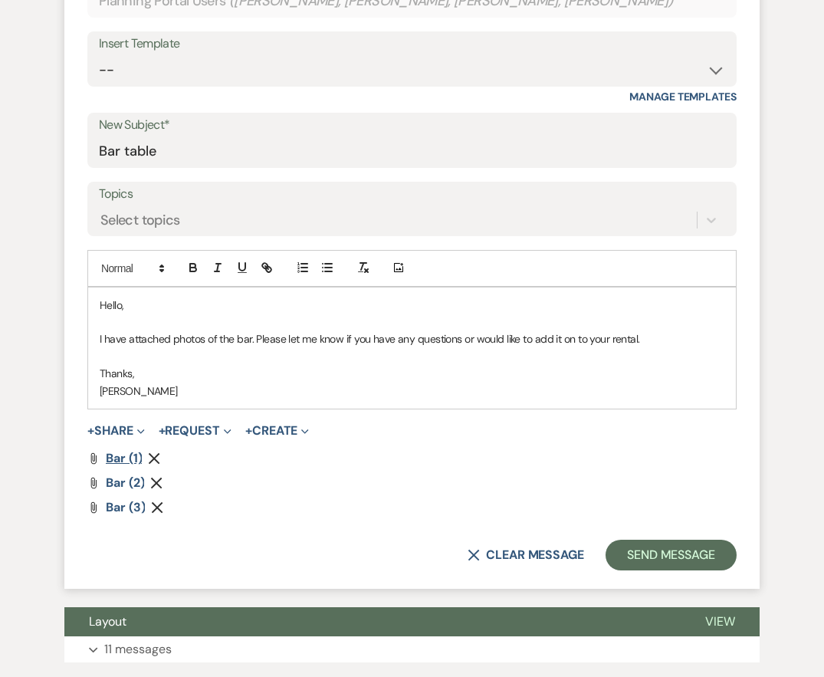
click at [123, 462] on span "Bar (1)" at bounding box center [124, 458] width 36 height 16
click at [115, 482] on span "Bar (2)" at bounding box center [125, 483] width 38 height 16
click at [127, 508] on span "Bar (3)" at bounding box center [125, 507] width 39 height 16
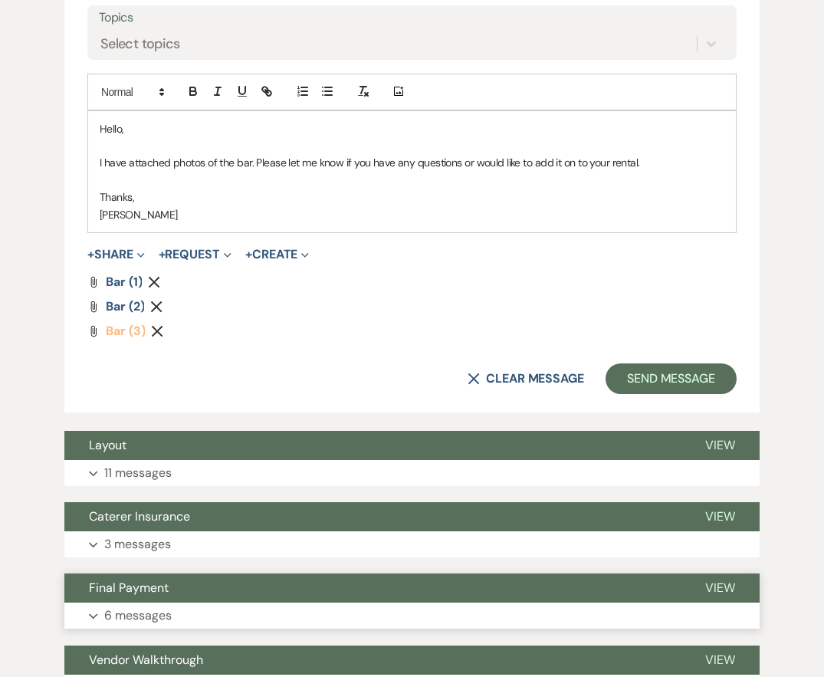
scroll to position [863, 0]
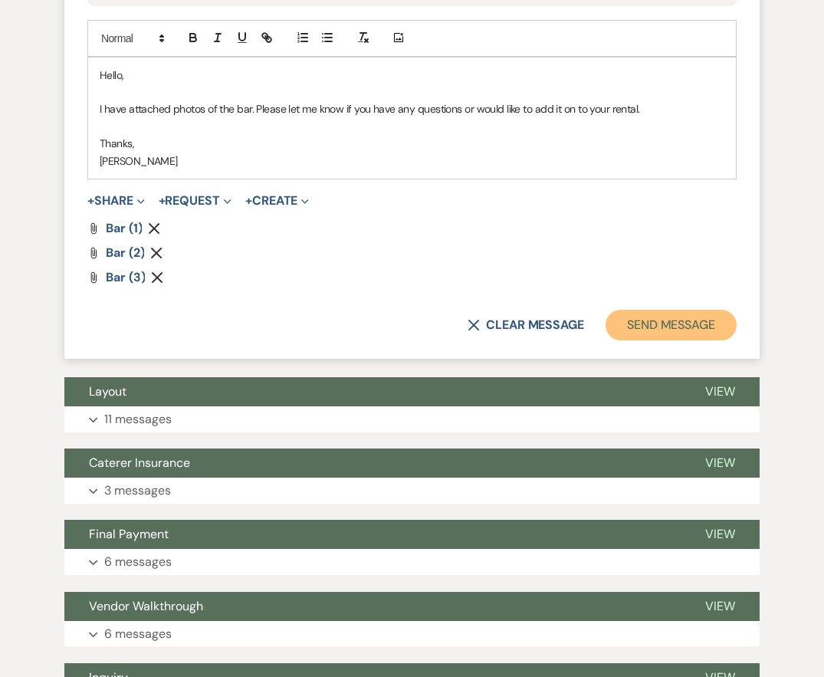
click at [687, 327] on button "Send Message" at bounding box center [671, 325] width 131 height 31
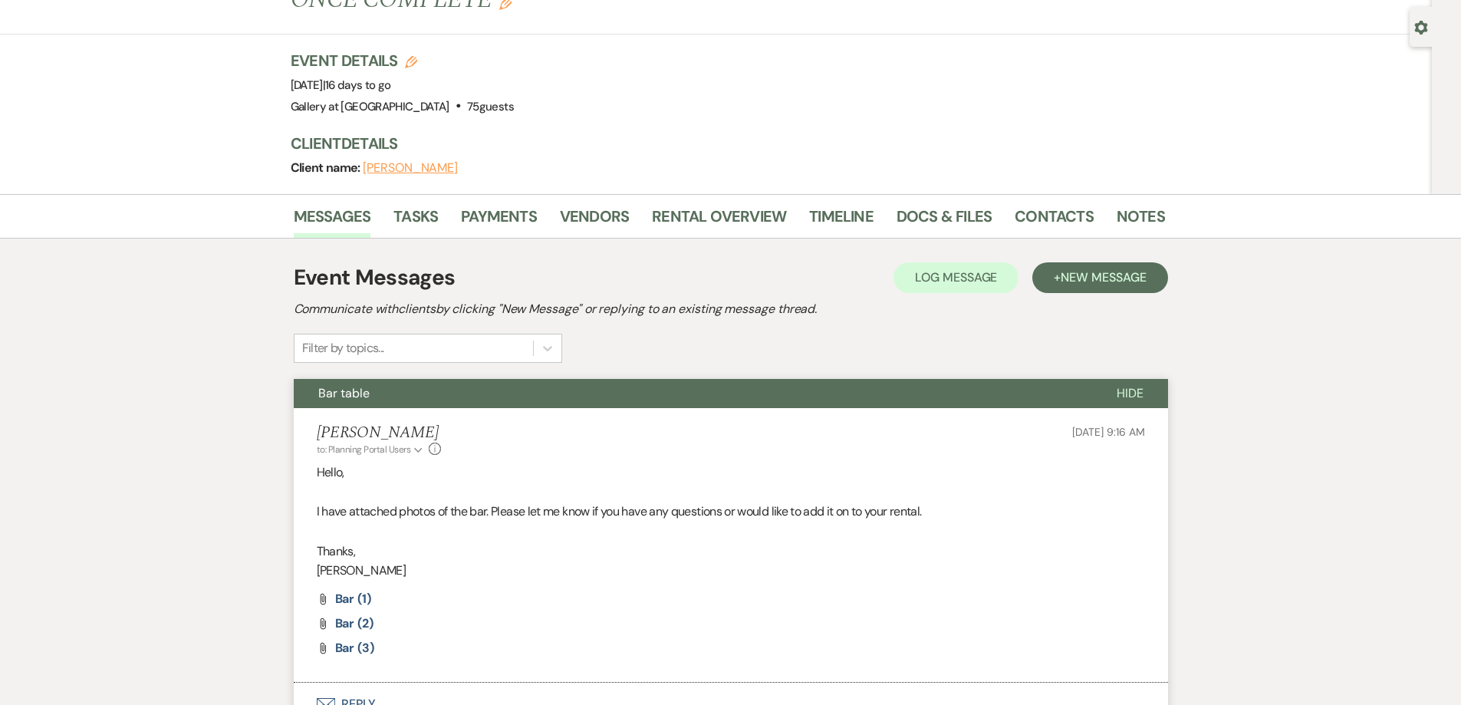
scroll to position [0, 0]
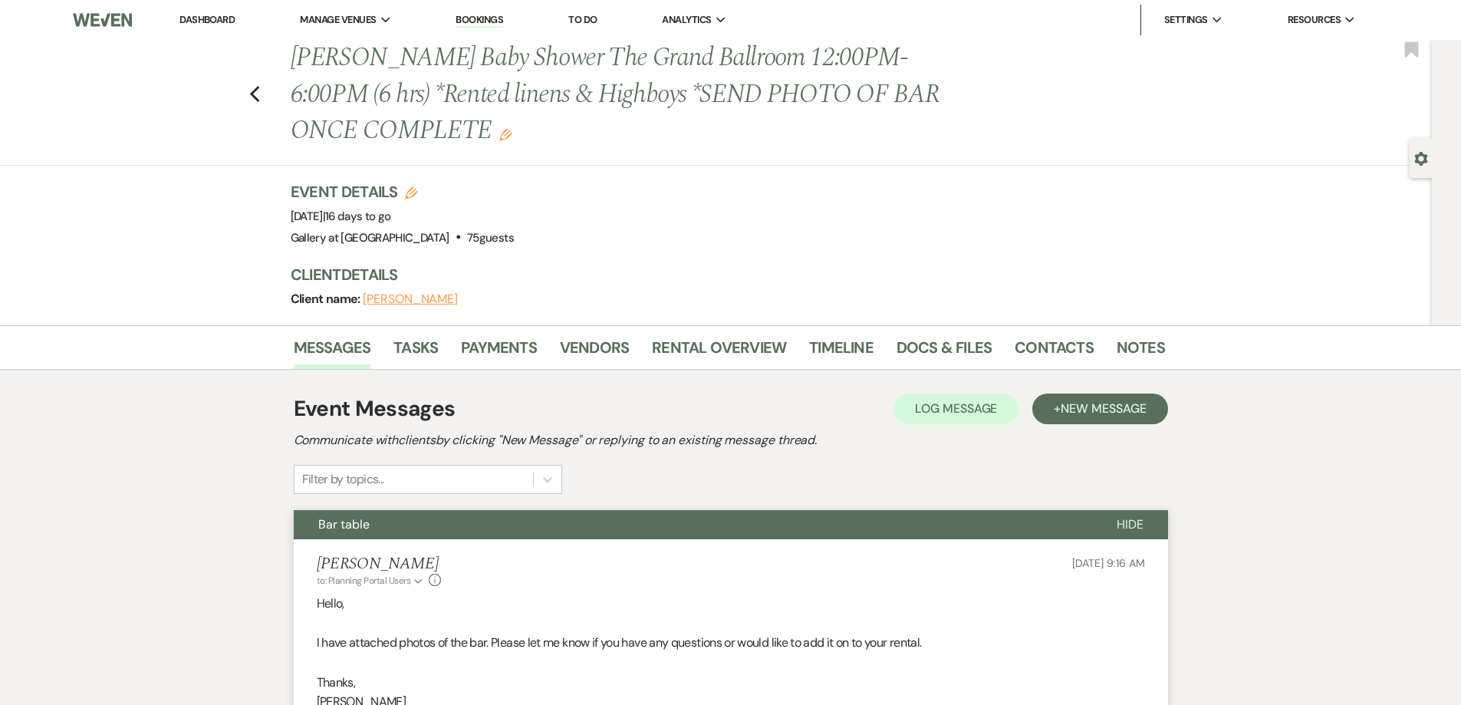
click at [217, 21] on link "Dashboard" at bounding box center [206, 19] width 55 height 13
